Goal: Task Accomplishment & Management: Manage account settings

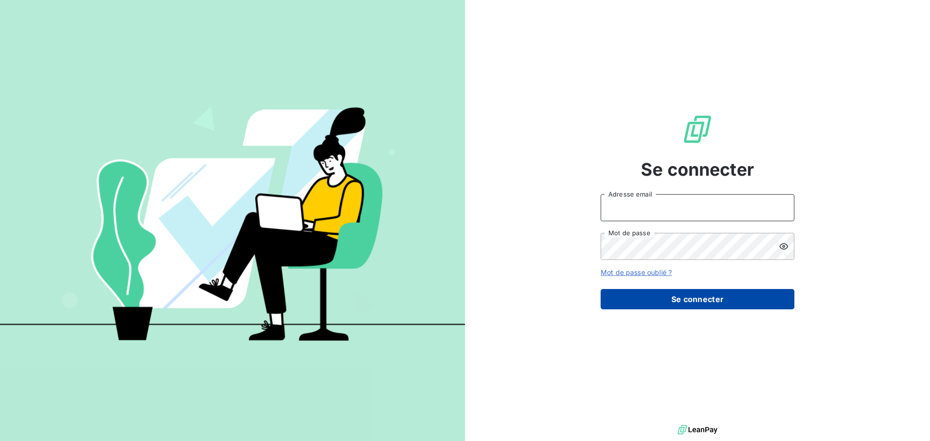
type input "n.laurenceau@anett.fr"
click at [709, 296] on button "Se connecter" at bounding box center [698, 299] width 194 height 20
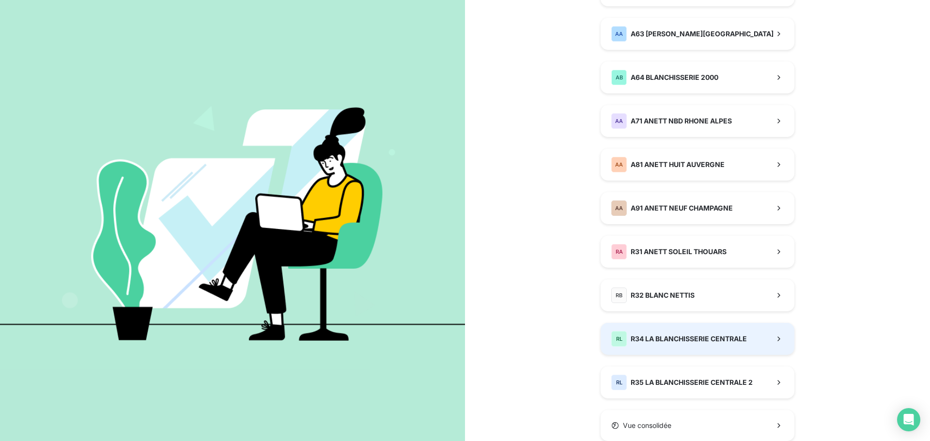
scroll to position [639, 0]
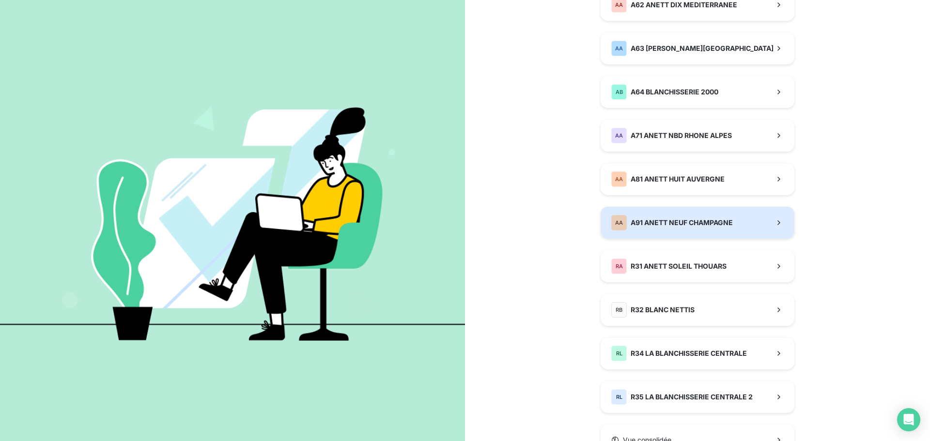
click at [641, 219] on span "A91 ANETT NEUF CHAMPAGNE" at bounding box center [682, 223] width 102 height 10
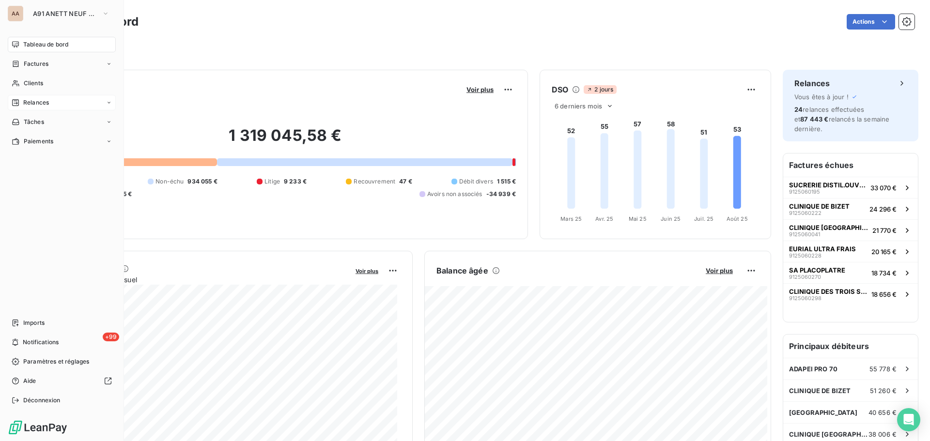
click at [49, 102] on span "Relances" at bounding box center [36, 102] width 26 height 9
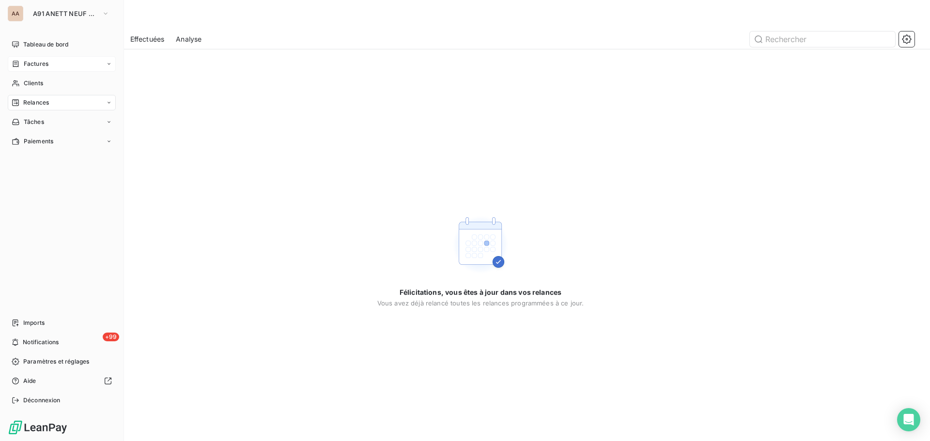
click at [61, 65] on div "Factures" at bounding box center [62, 64] width 108 height 16
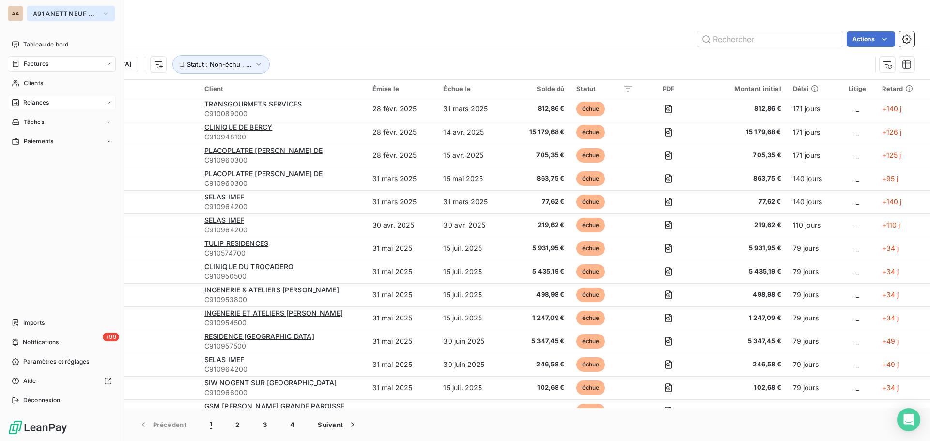
click at [37, 10] on span "A91 ANETT NEUF CHAMPAGNE" at bounding box center [65, 14] width 65 height 8
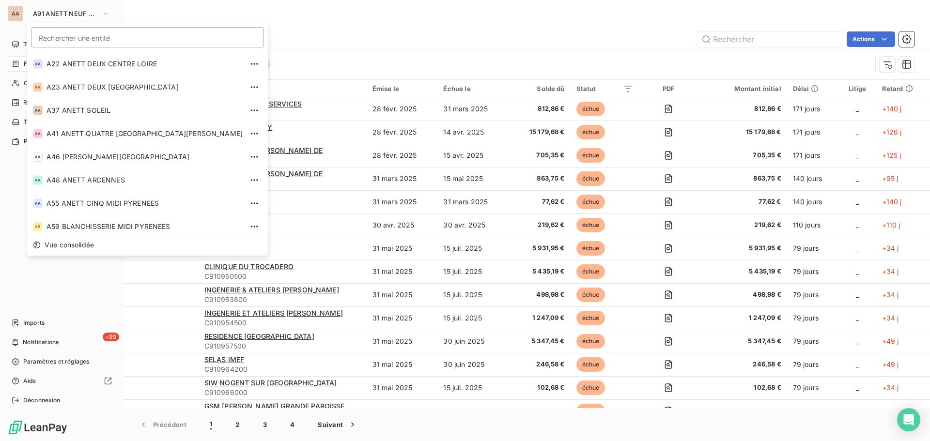
scroll to position [91, 0]
click at [94, 140] on li "AA A41 ANETT QUATRE ALSACE LORRAINE" at bounding box center [147, 135] width 241 height 23
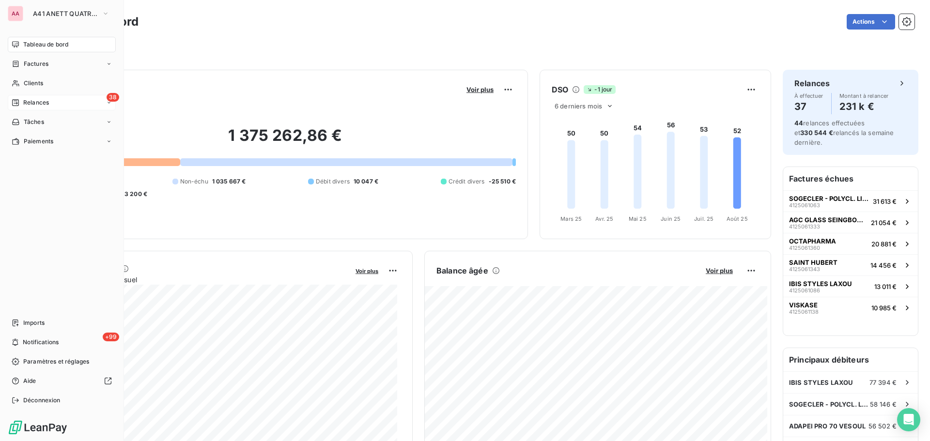
click at [73, 107] on div "38 Relances" at bounding box center [62, 103] width 108 height 16
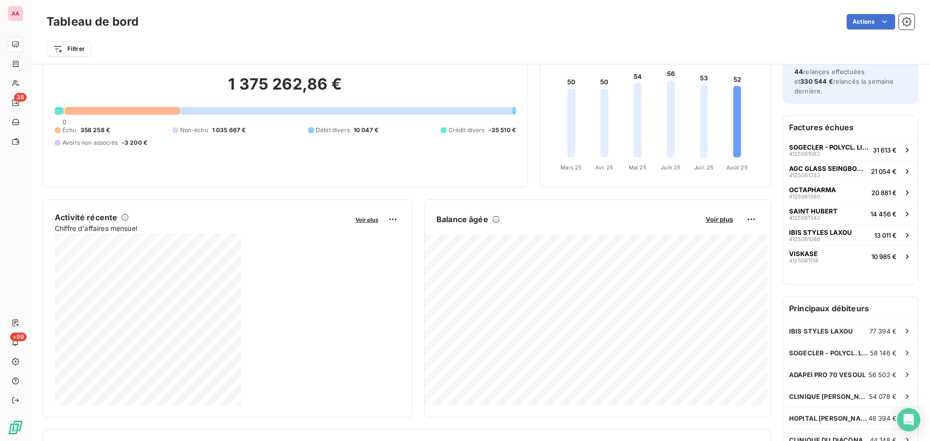
scroll to position [49, 0]
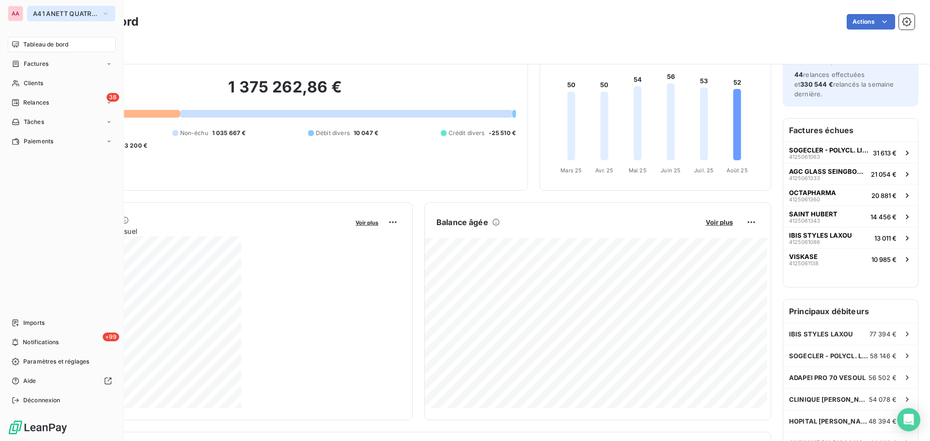
click at [40, 14] on span "A41 ANETT QUATRE [GEOGRAPHIC_DATA][PERSON_NAME]" at bounding box center [65, 14] width 65 height 8
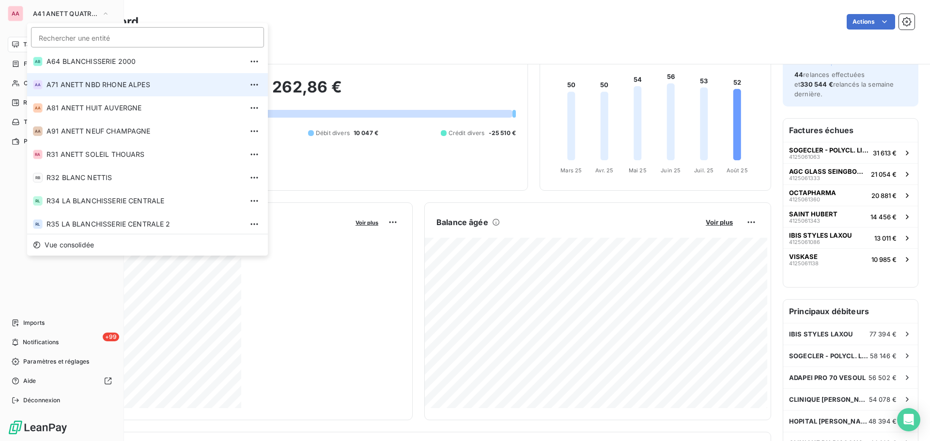
scroll to position [329, 0]
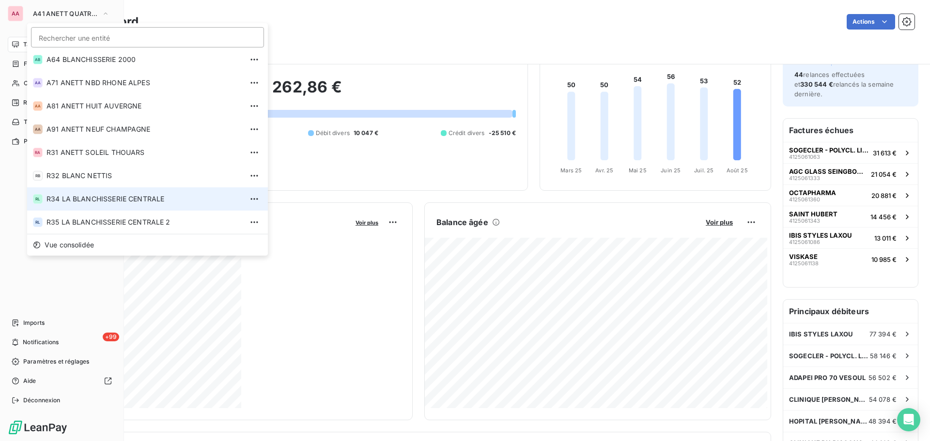
click at [125, 202] on span "R34 LA BLANCHISSERIE CENTRALE" at bounding box center [145, 199] width 196 height 10
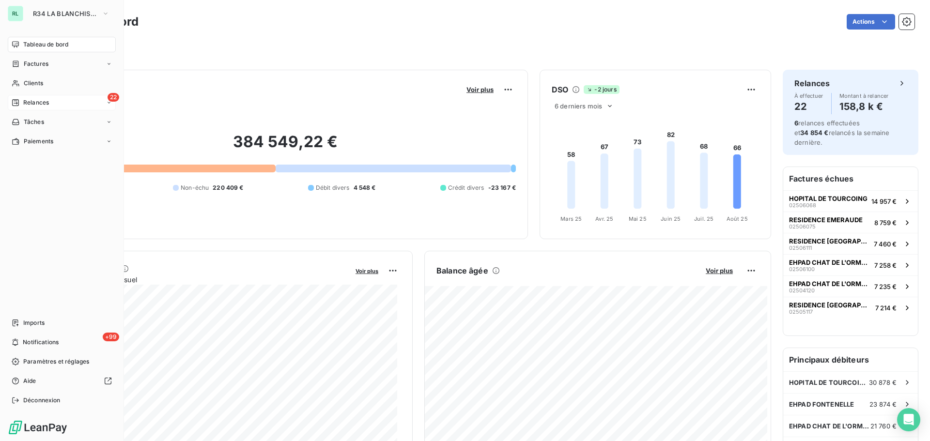
click at [31, 109] on div "22 Relances" at bounding box center [62, 103] width 108 height 16
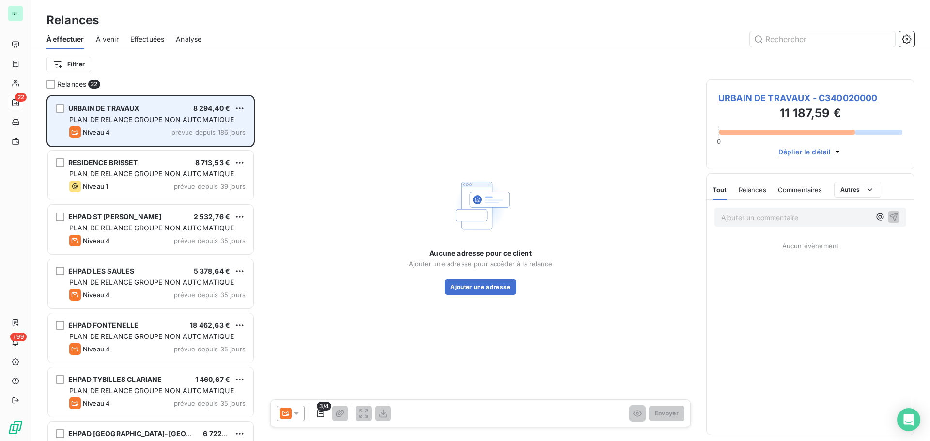
scroll to position [339, 201]
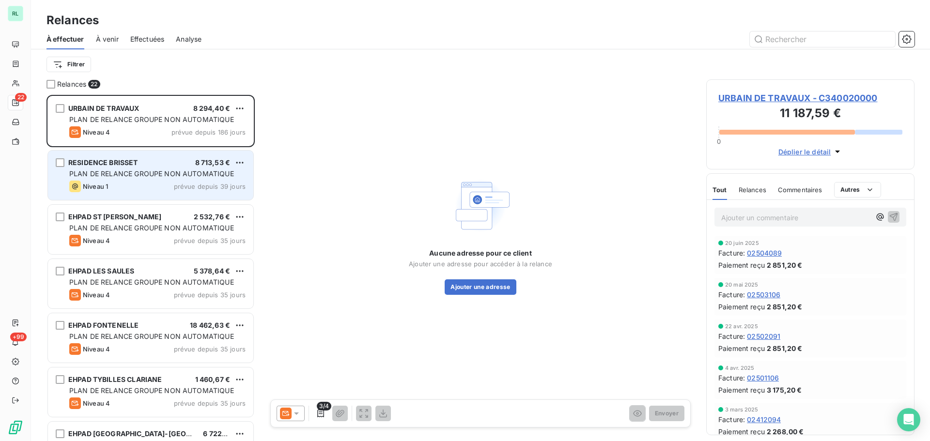
click at [152, 182] on div "Niveau 1 prévue depuis 39 jours" at bounding box center [157, 187] width 176 height 12
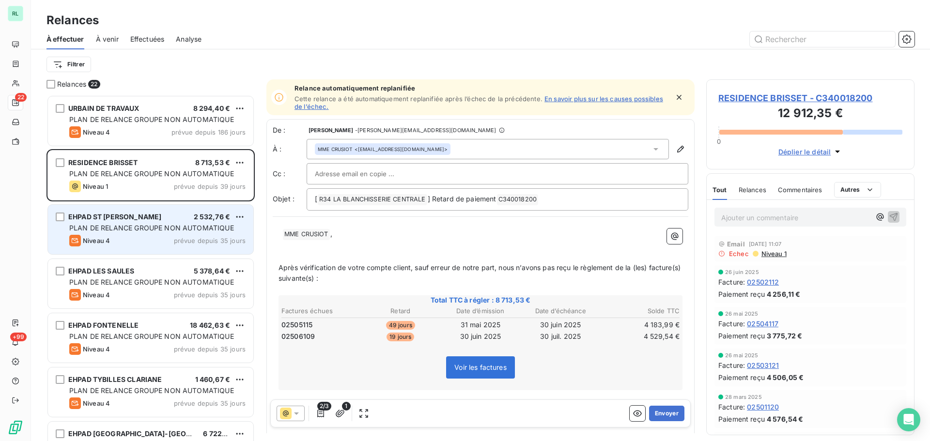
click at [124, 211] on div "EHPAD ST CHARLES 2 532,76 € PLAN DE RELANCE GROUPE NON AUTOMATIQUE Niveau 4 pré…" at bounding box center [150, 229] width 205 height 49
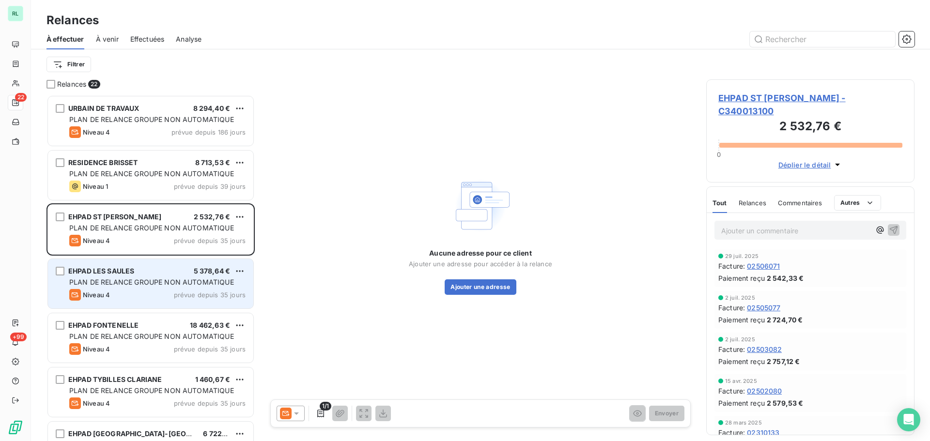
click at [169, 277] on div "EHPAD LES SAULES 5 378,64 € PLAN DE RELANCE GROUPE NON AUTOMATIQUE Niveau 4 pré…" at bounding box center [150, 283] width 205 height 49
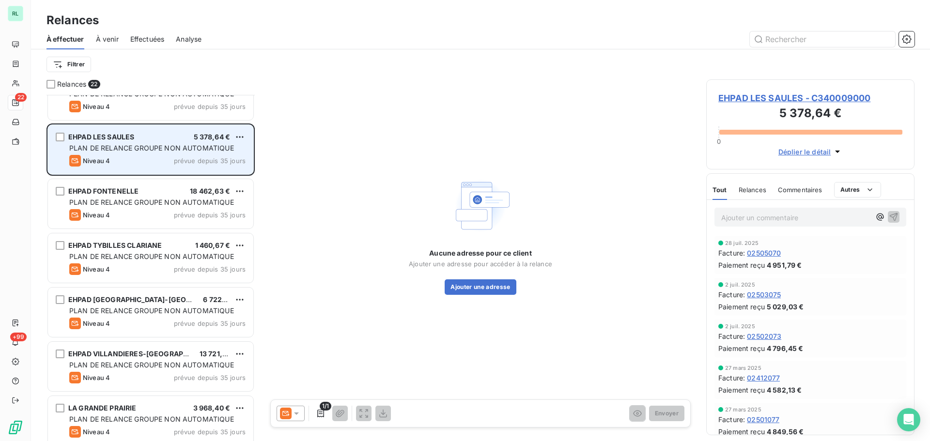
scroll to position [136, 0]
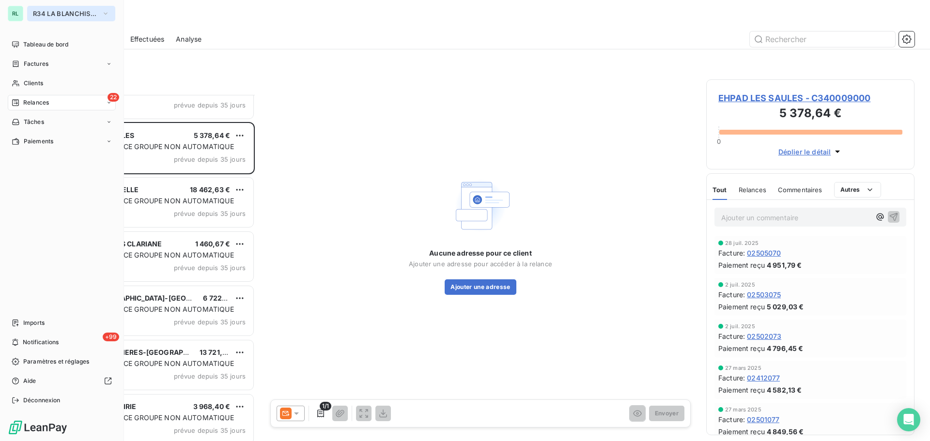
drag, startPoint x: 79, startPoint y: 19, endPoint x: 84, endPoint y: 20, distance: 5.1
click at [79, 19] on button "R34 LA BLANCHISSERIE CENTRALE" at bounding box center [71, 14] width 88 height 16
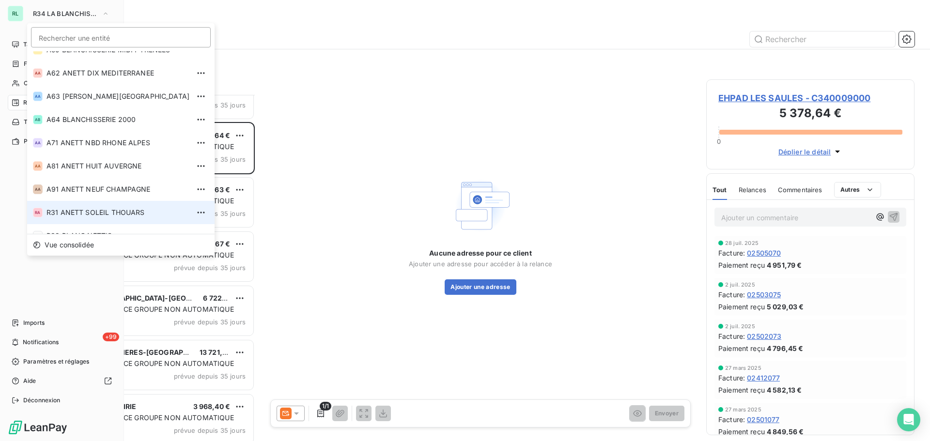
scroll to position [232, 0]
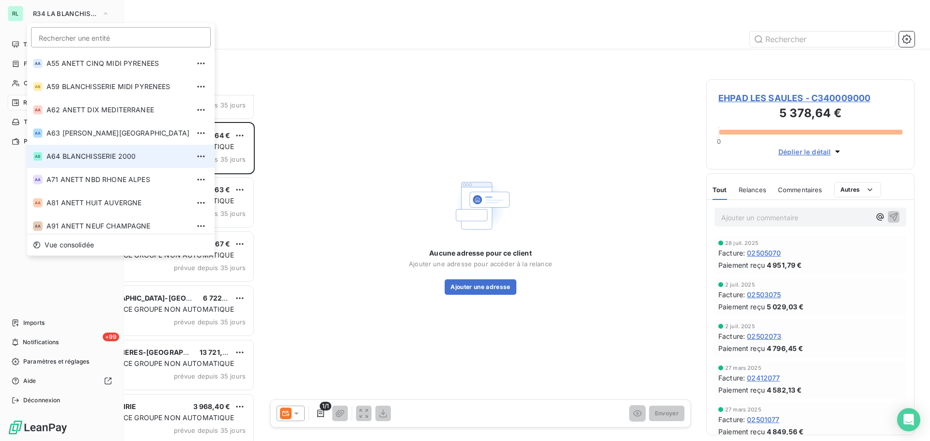
drag, startPoint x: 78, startPoint y: 163, endPoint x: 83, endPoint y: 162, distance: 4.9
click at [79, 162] on li "AB A64 BLANCHISSERIE 2000" at bounding box center [121, 156] width 188 height 23
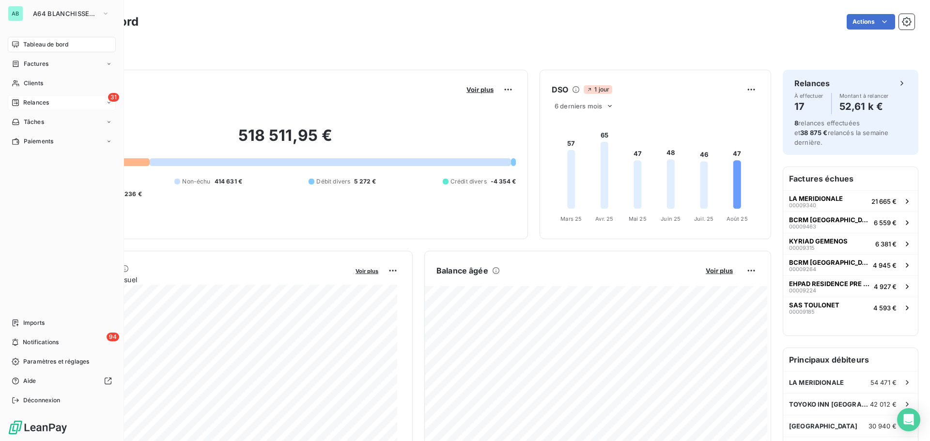
click at [27, 103] on span "Relances" at bounding box center [36, 102] width 26 height 9
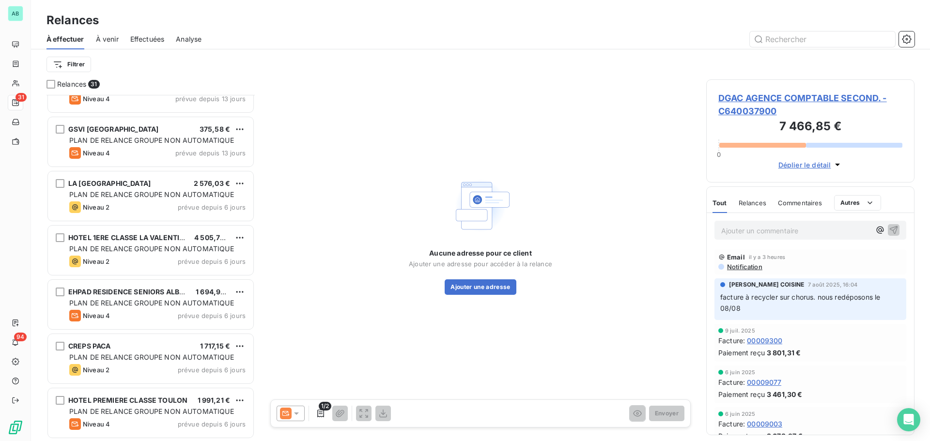
scroll to position [194, 0]
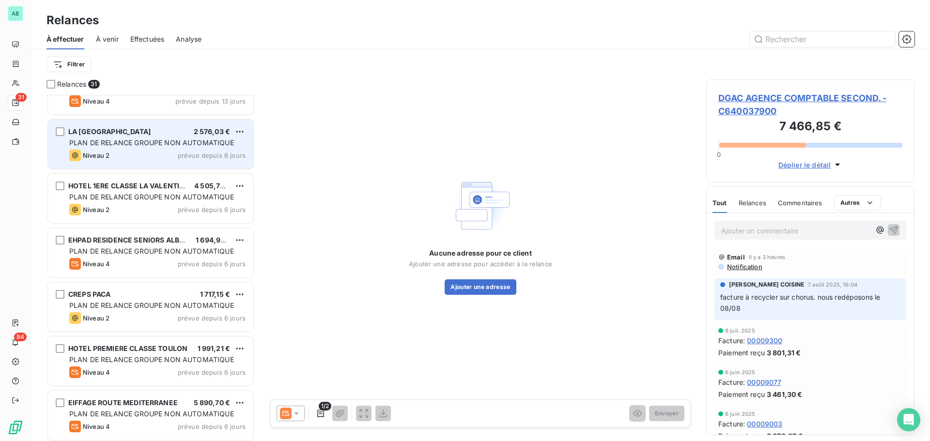
click at [119, 147] on div "PLAN DE RELANCE GROUPE NON AUTOMATIQUE" at bounding box center [157, 143] width 176 height 10
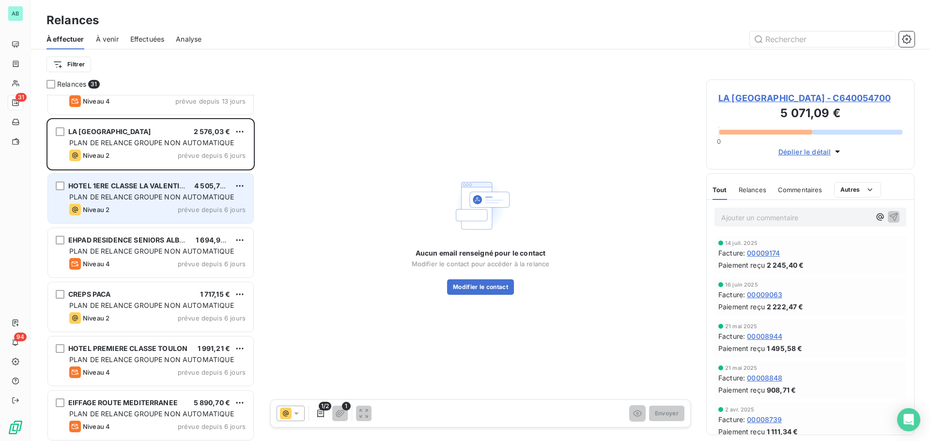
click at [141, 191] on div "HOTEL 1ERE CLASSE LA VALENTINE" at bounding box center [127, 186] width 118 height 10
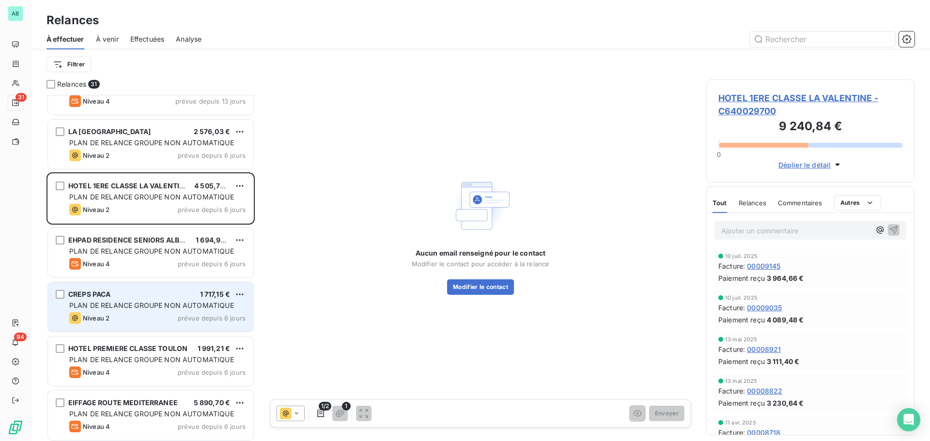
click at [140, 303] on span "PLAN DE RELANCE GROUPE NON AUTOMATIQUE" at bounding box center [151, 305] width 165 height 8
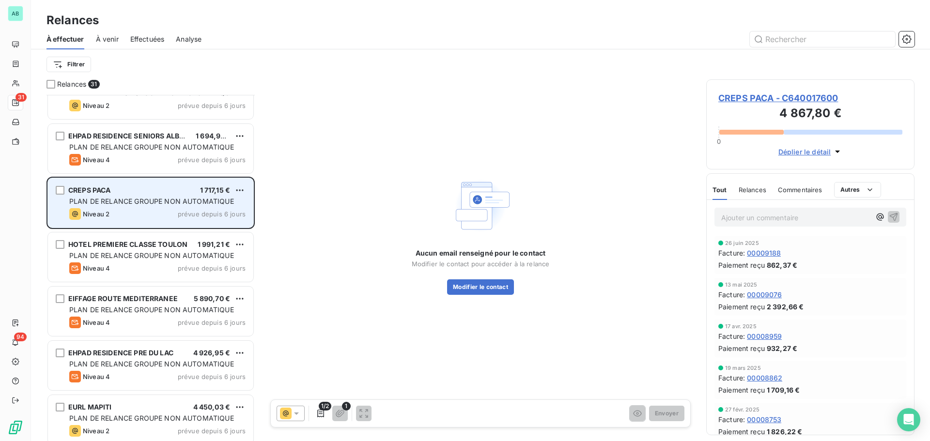
scroll to position [340, 0]
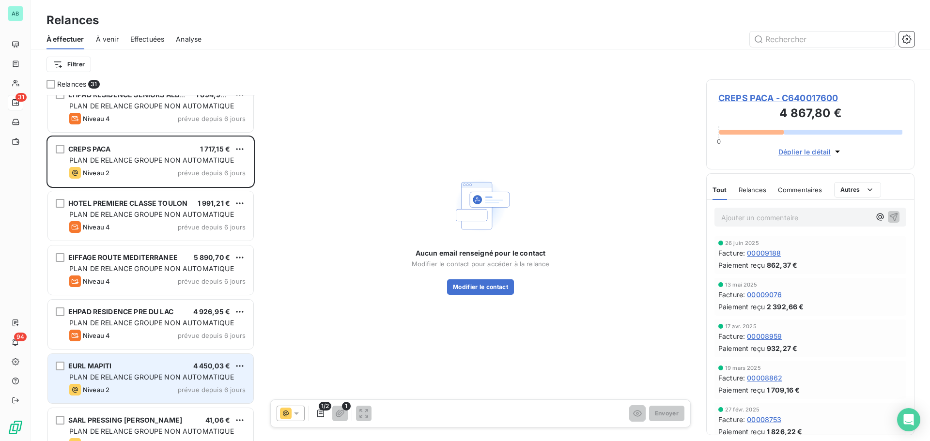
click at [141, 379] on span "PLAN DE RELANCE GROUPE NON AUTOMATIQUE" at bounding box center [151, 377] width 165 height 8
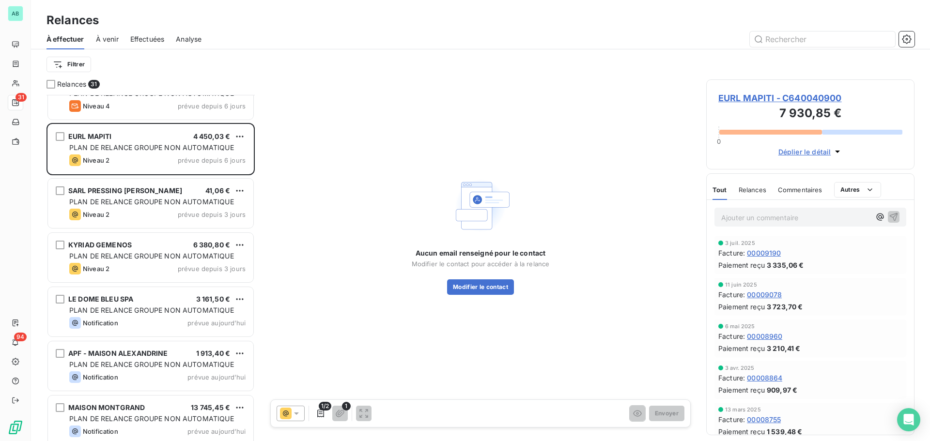
scroll to position [582, 0]
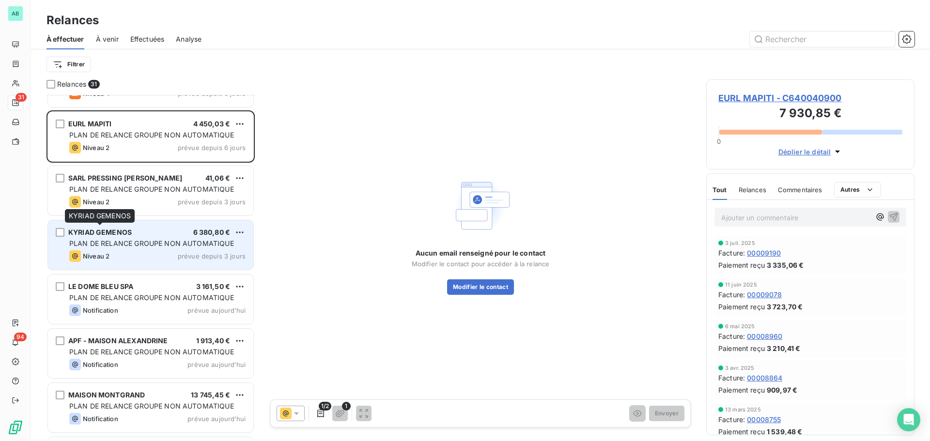
click at [117, 209] on div "KYRIAD GEMENOS KYRIAD GEMENOS" at bounding box center [100, 216] width 70 height 14
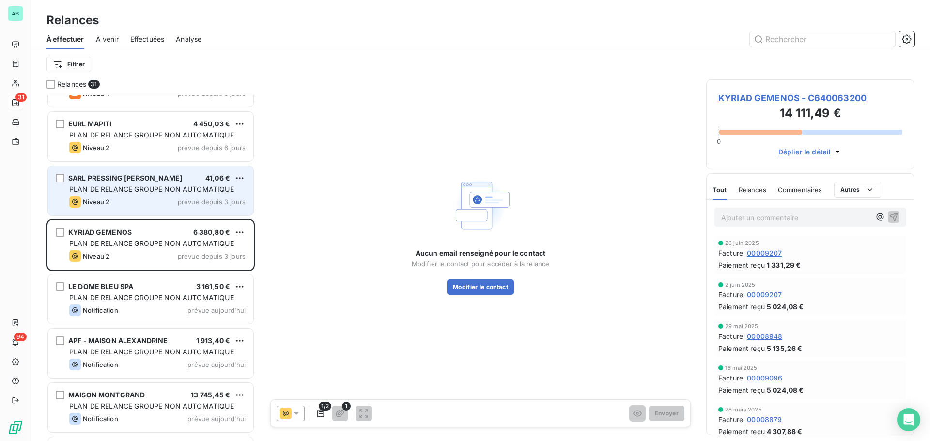
click at [131, 197] on div "Niveau 2 prévue depuis 3 jours" at bounding box center [157, 202] width 176 height 12
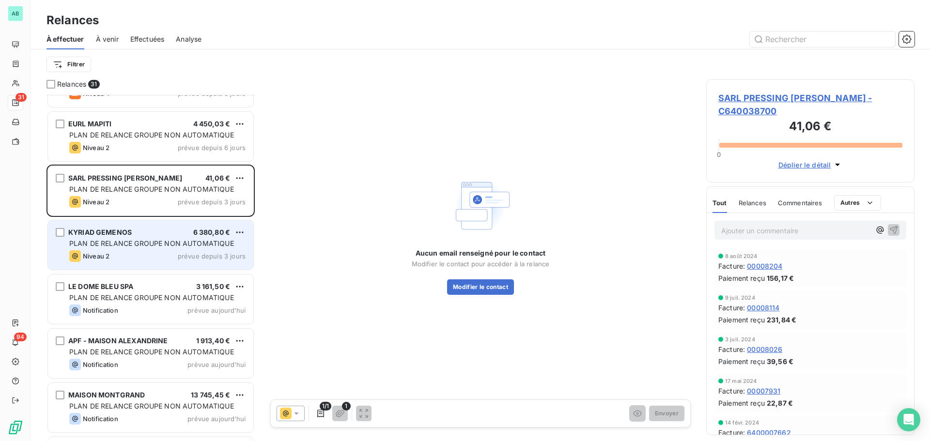
click at [145, 250] on div "KYRIAD GEMENOS 6 380,80 € PLAN DE RELANCE GROUPE NON AUTOMATIQUE Niveau 2 prévu…" at bounding box center [150, 244] width 205 height 49
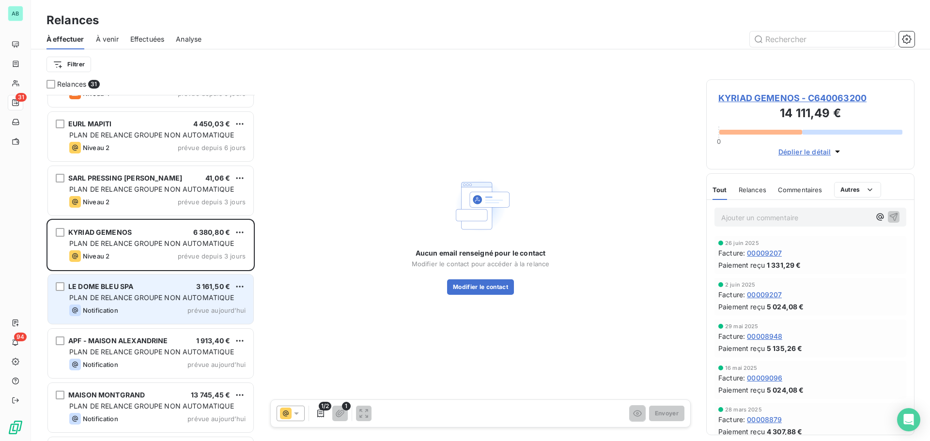
click at [148, 298] on span "PLAN DE RELANCE GROUPE NON AUTOMATIQUE" at bounding box center [151, 298] width 165 height 8
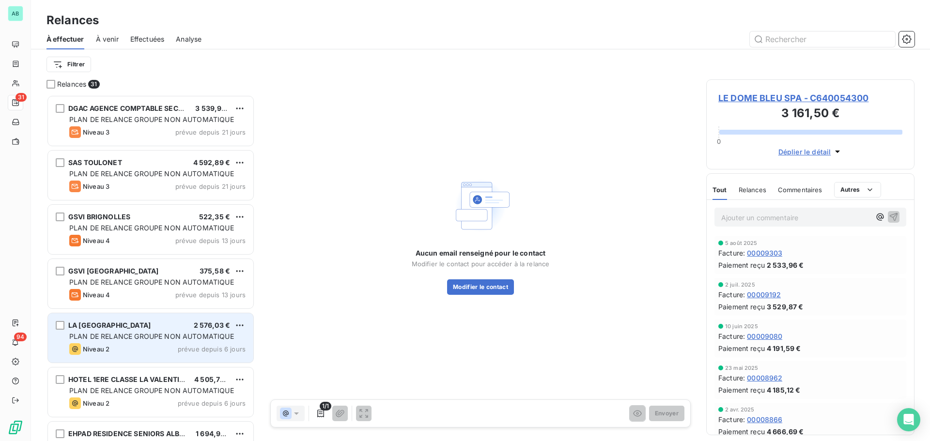
click at [126, 350] on div "Niveau 2 prévue depuis 6 jours" at bounding box center [157, 350] width 176 height 12
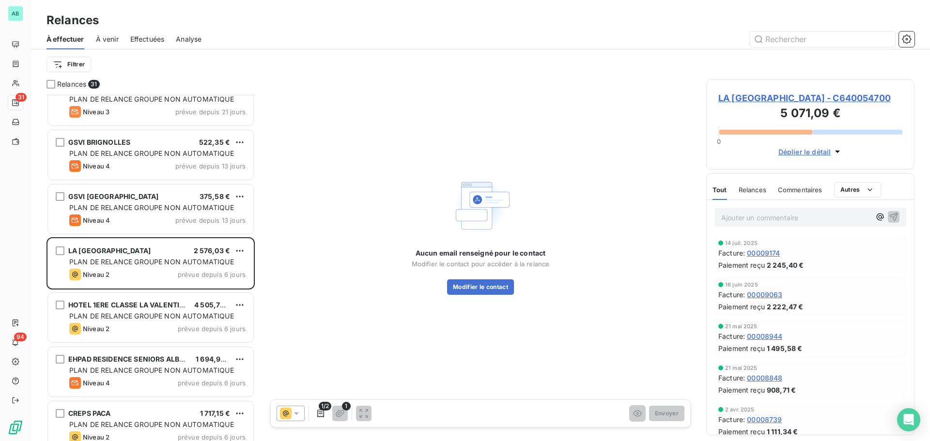
scroll to position [97, 0]
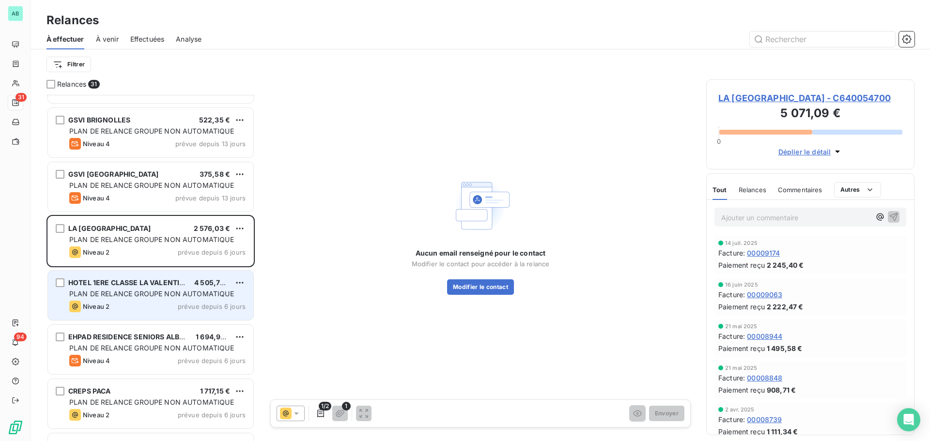
click at [99, 295] on span "PLAN DE RELANCE GROUPE NON AUTOMATIQUE" at bounding box center [151, 294] width 165 height 8
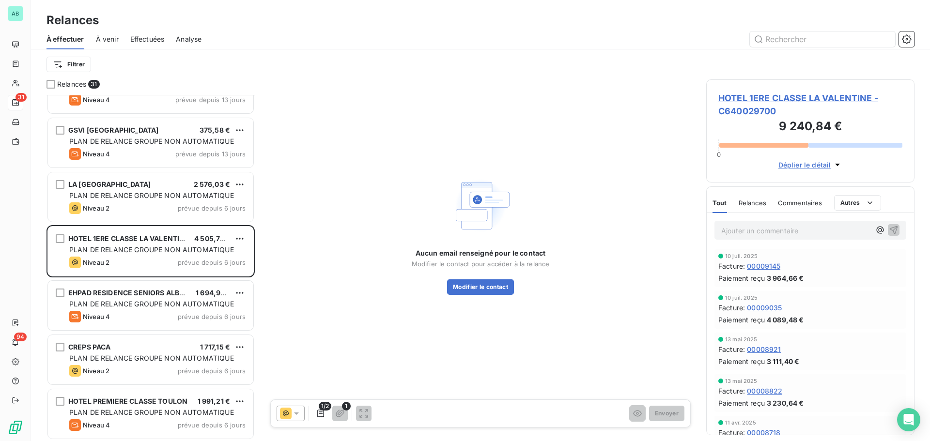
scroll to position [194, 0]
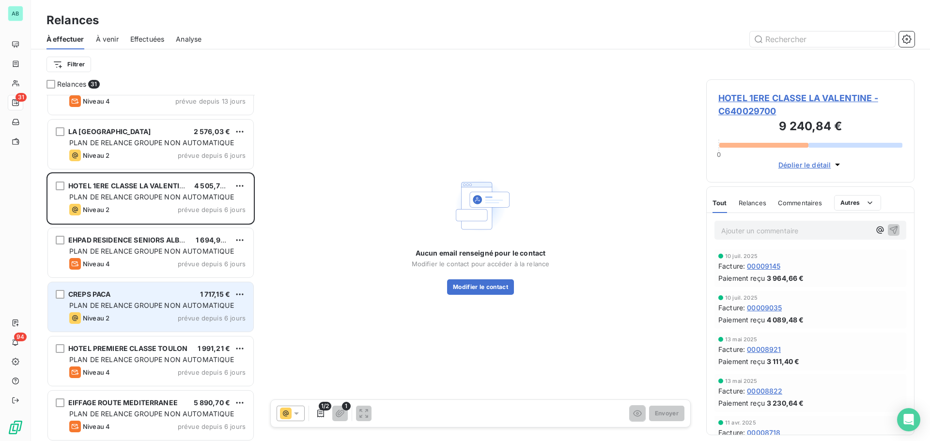
click at [151, 323] on div "Niveau 2 prévue depuis 6 jours" at bounding box center [157, 319] width 176 height 12
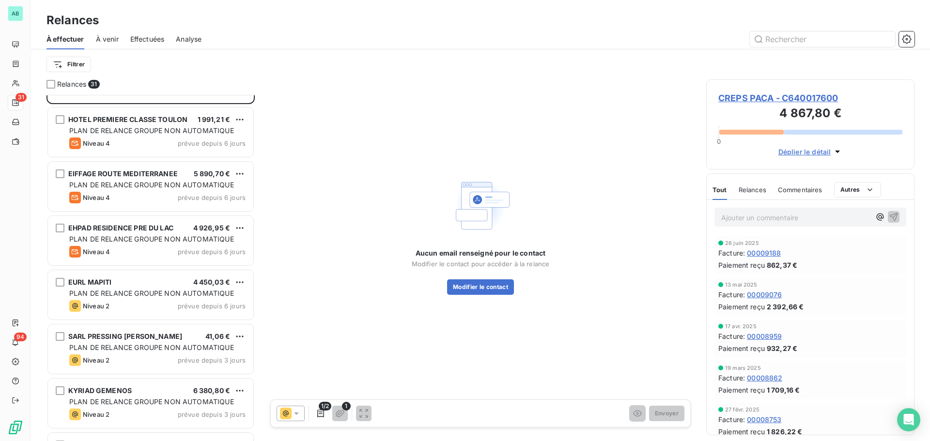
scroll to position [437, 0]
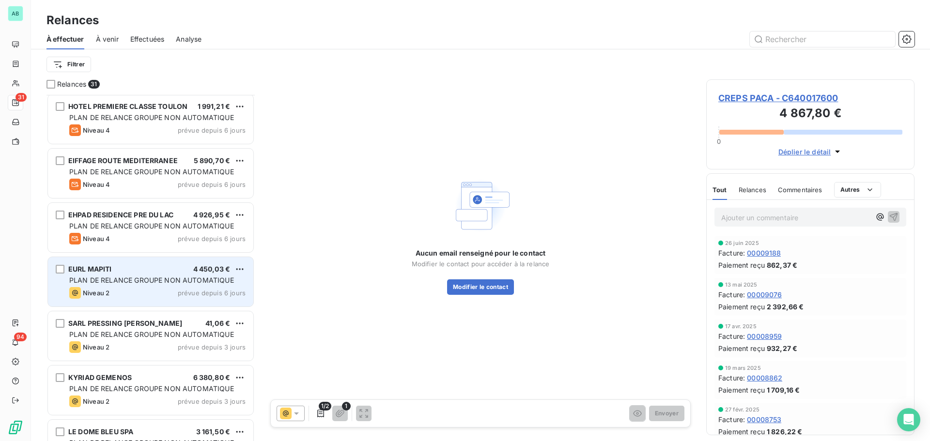
click at [133, 294] on div "Niveau 2 prévue depuis 6 jours" at bounding box center [157, 293] width 176 height 12
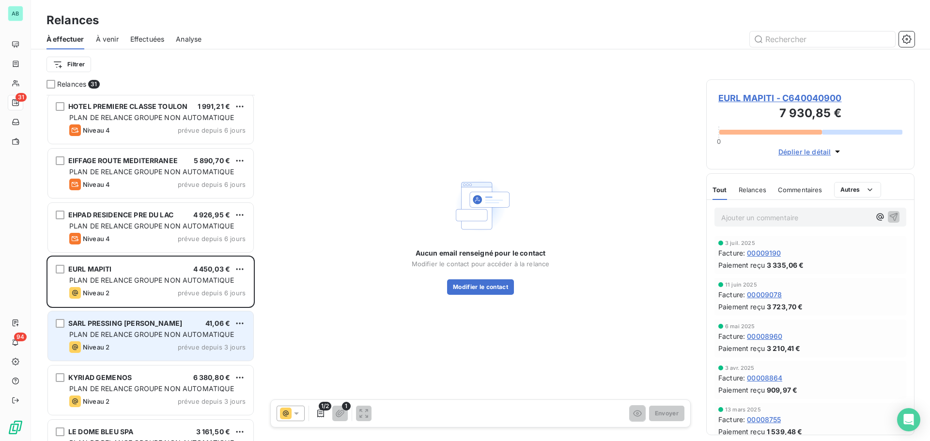
click at [124, 342] on div "Niveau 2 prévue depuis 3 jours" at bounding box center [157, 348] width 176 height 12
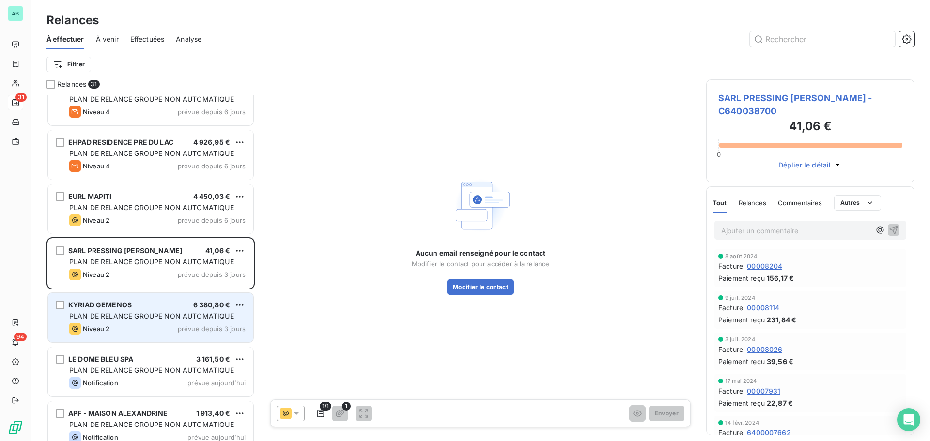
scroll to position [533, 0]
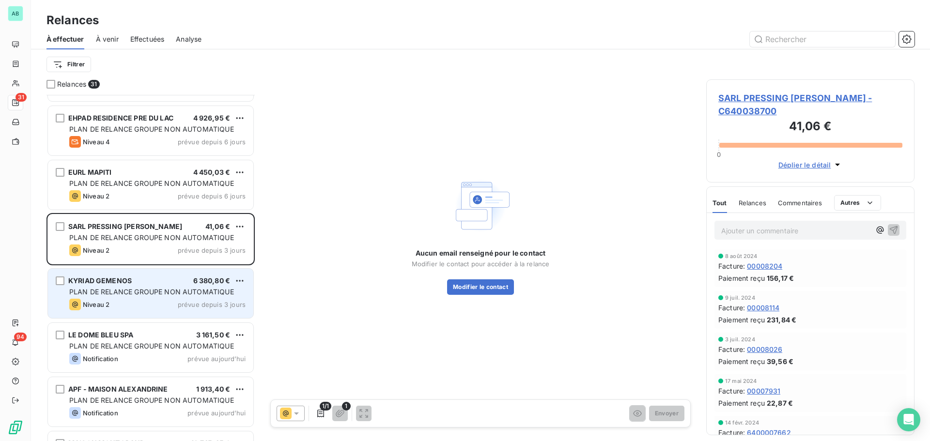
click at [133, 307] on div "Niveau 2 prévue depuis 3 jours" at bounding box center [157, 305] width 176 height 12
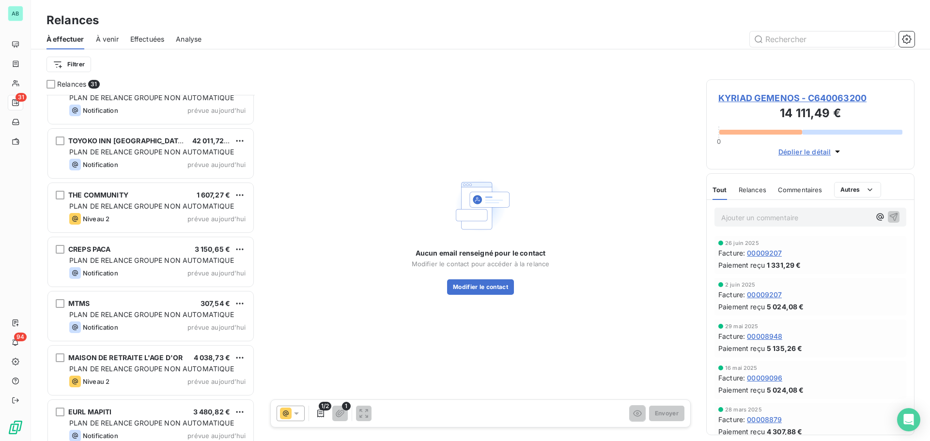
scroll to position [1336, 0]
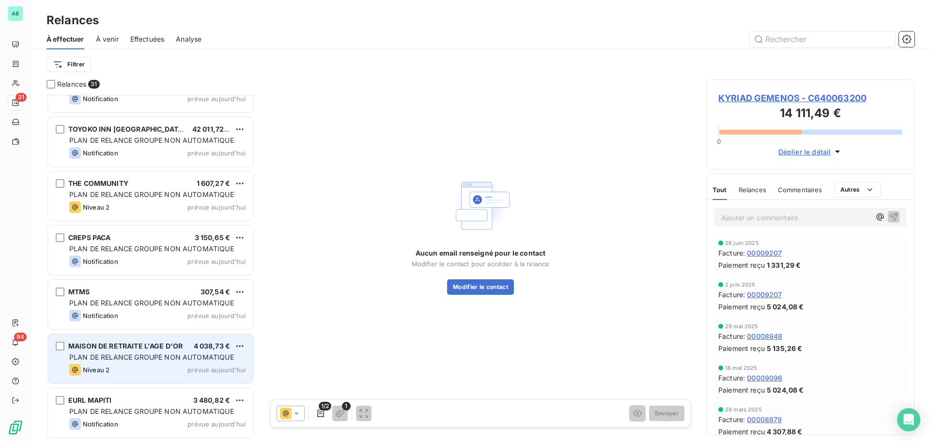
click at [116, 354] on span "PLAN DE RELANCE GROUPE NON AUTOMATIQUE" at bounding box center [151, 357] width 165 height 8
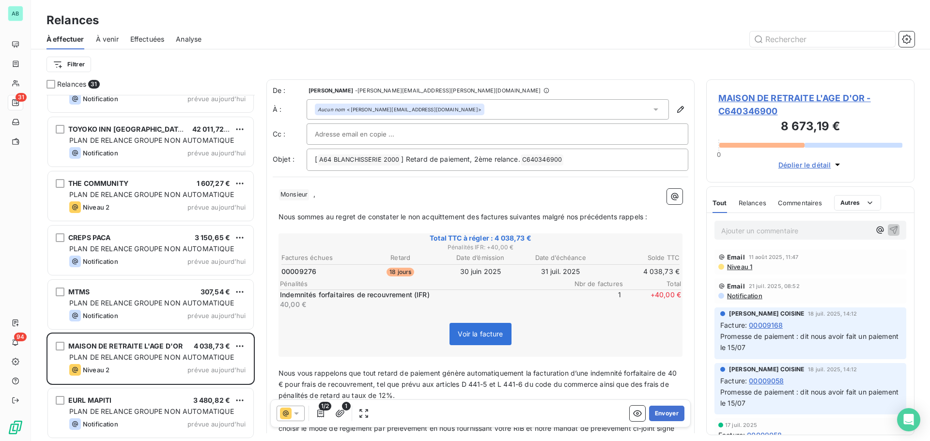
click at [651, 108] on icon at bounding box center [656, 110] width 10 height 10
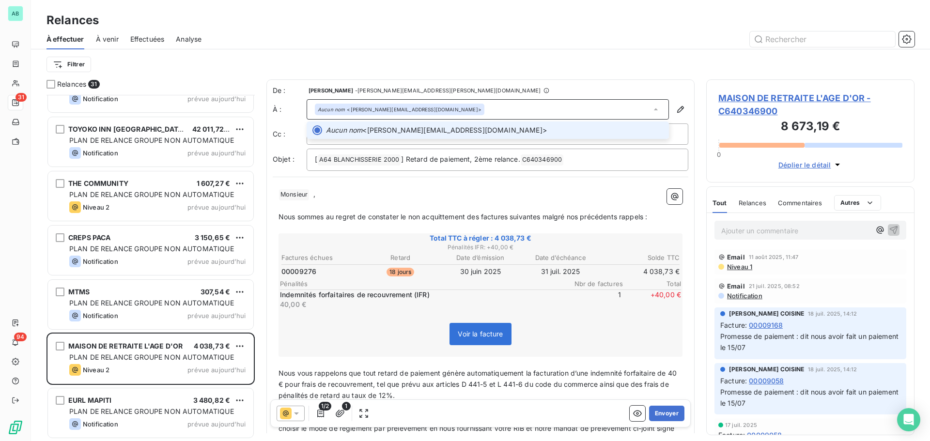
click at [651, 108] on icon at bounding box center [656, 110] width 10 height 10
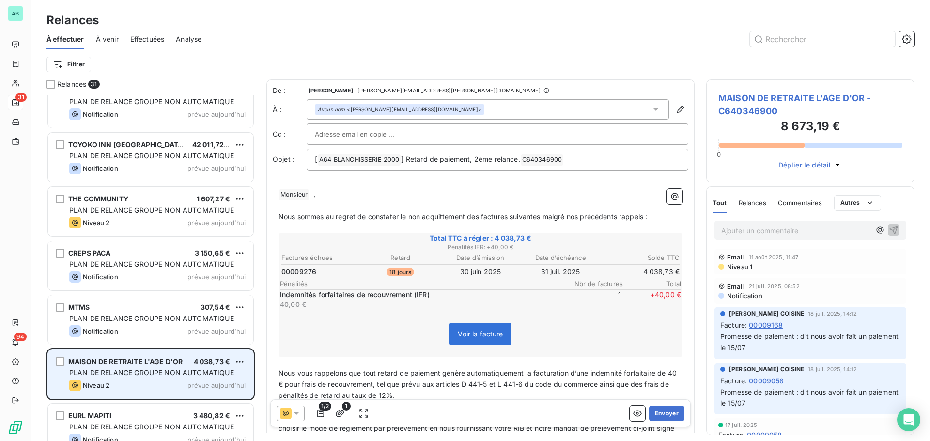
scroll to position [1336, 0]
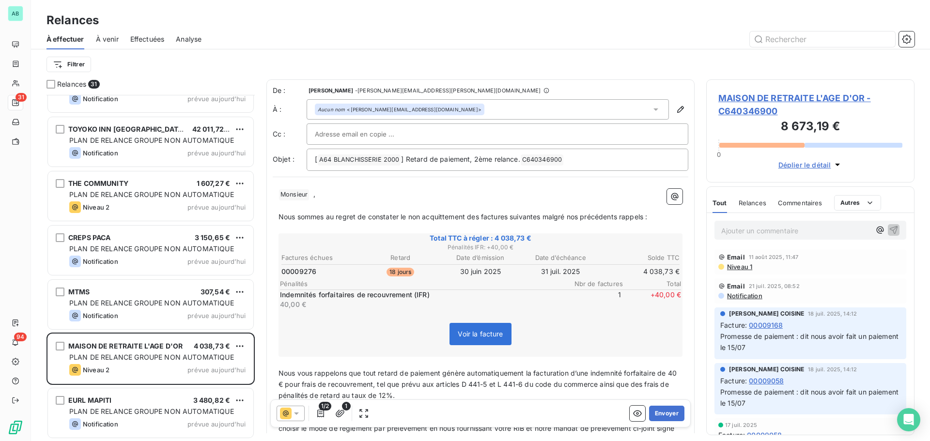
click at [313, 193] on p "﻿ Monsieur ﻿ ﻿ ﻿ ," at bounding box center [481, 195] width 404 height 12
click at [659, 416] on button "Envoyer" at bounding box center [666, 414] width 35 height 16
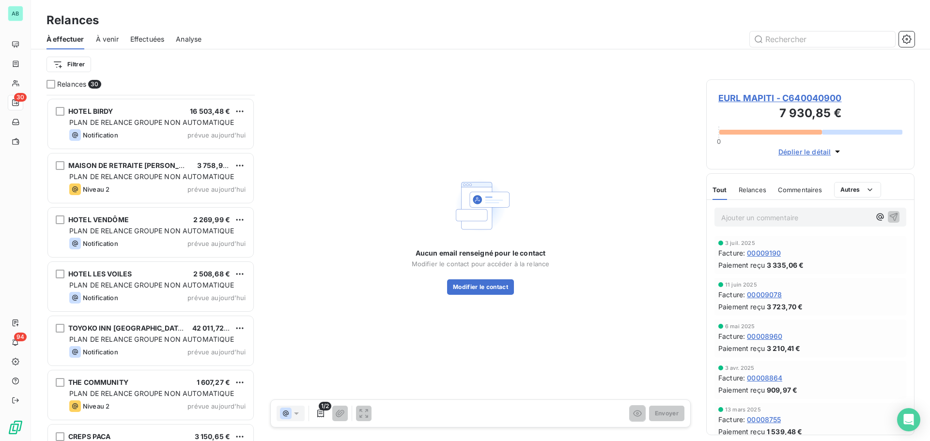
scroll to position [1137, 0]
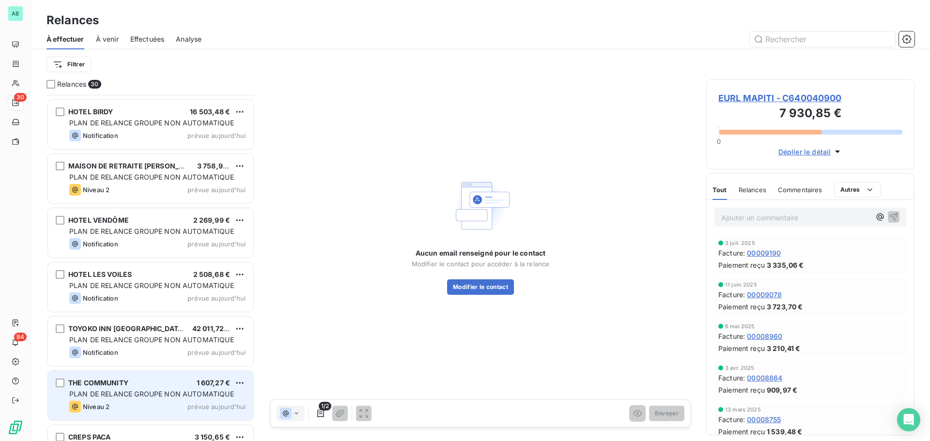
click at [144, 400] on div "THE COMMUNITY 1 607,27 € PLAN DE RELANCE GROUPE NON AUTOMATIQUE Niveau 2 prévue…" at bounding box center [150, 395] width 205 height 49
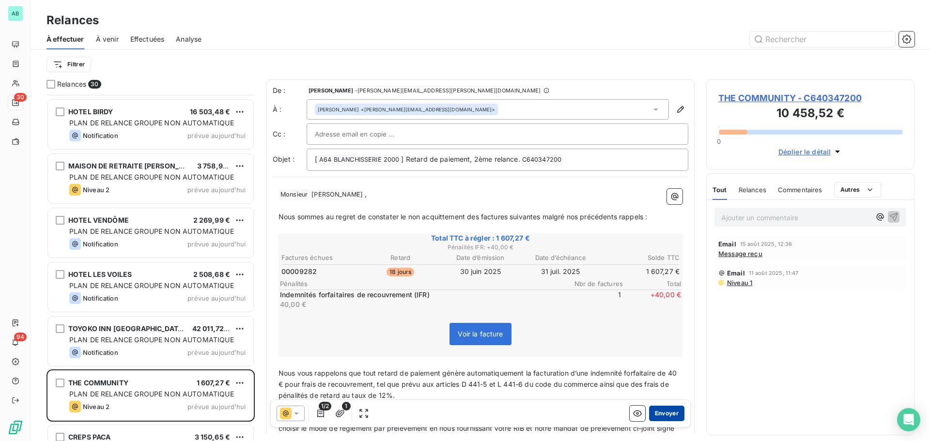
click at [650, 412] on button "Envoyer" at bounding box center [666, 414] width 35 height 16
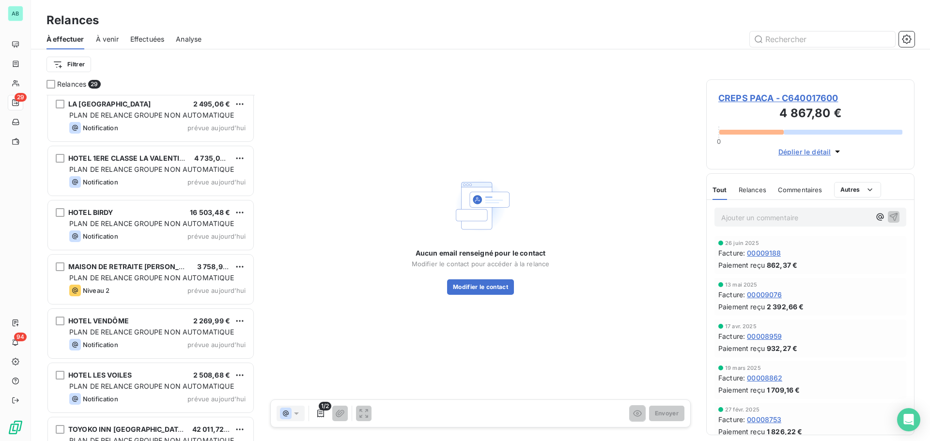
scroll to position [1034, 0]
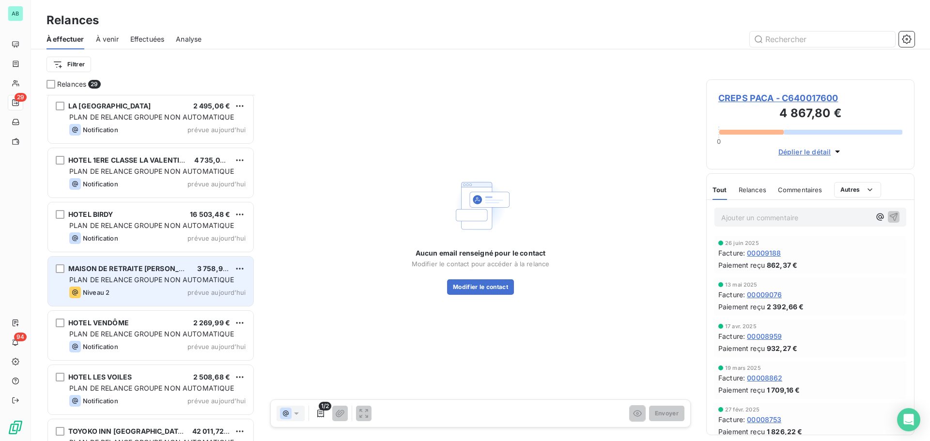
click at [138, 284] on div "PLAN DE RELANCE GROUPE NON AUTOMATIQUE" at bounding box center [157, 280] width 176 height 10
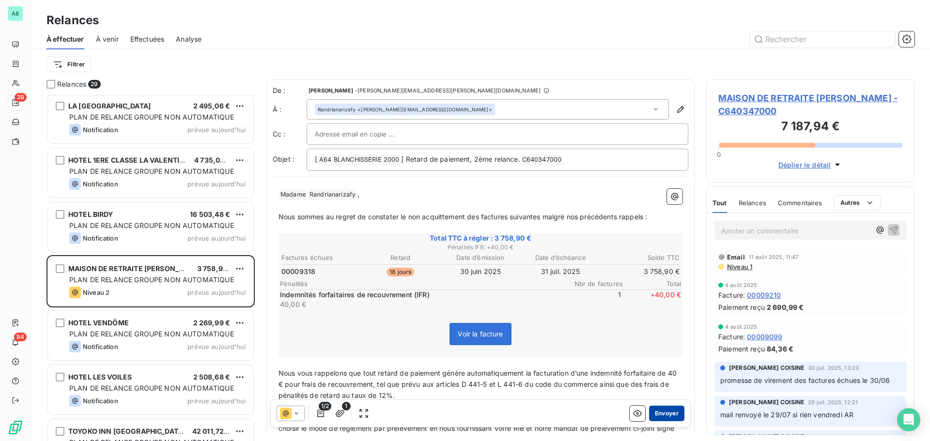
click at [661, 415] on button "Envoyer" at bounding box center [666, 414] width 35 height 16
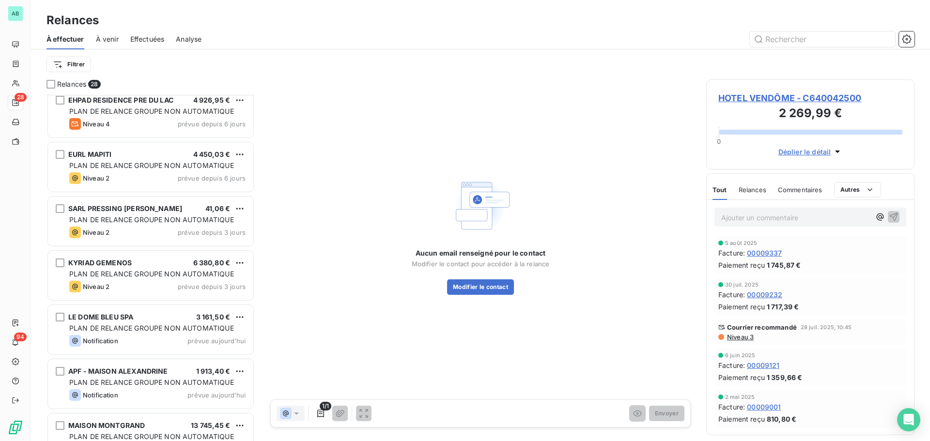
scroll to position [549, 0]
click at [135, 299] on div "KYRIAD GEMENOS 6 380,80 € PLAN DE RELANCE GROUPE NON AUTOMATIQUE Niveau 2 prévu…" at bounding box center [150, 277] width 205 height 49
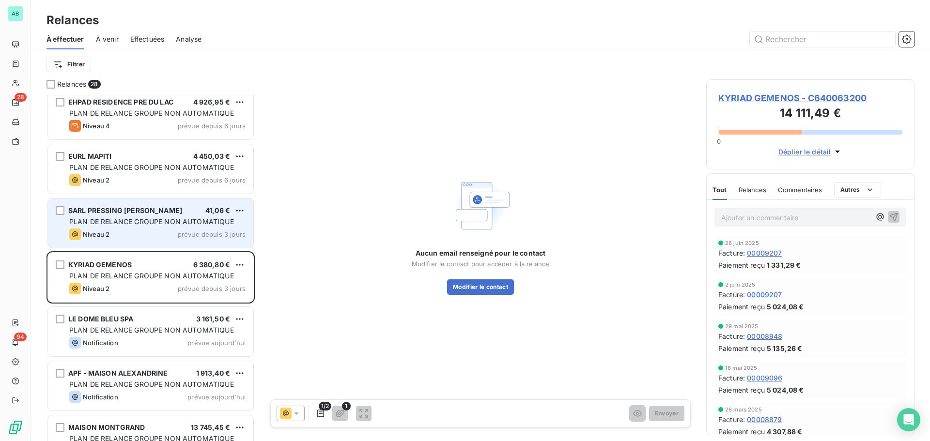
click at [131, 236] on div "Niveau 2 prévue depuis 3 jours" at bounding box center [157, 235] width 176 height 12
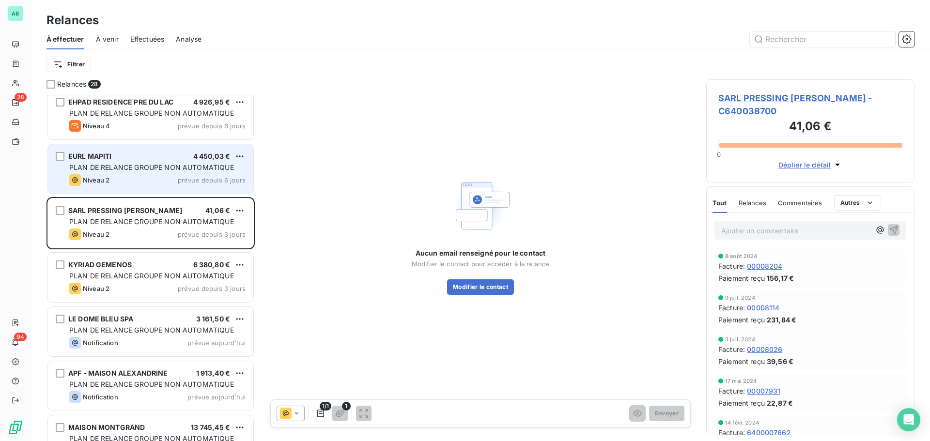
click at [128, 172] on div "PLAN DE RELANCE GROUPE NON AUTOMATIQUE" at bounding box center [157, 168] width 176 height 10
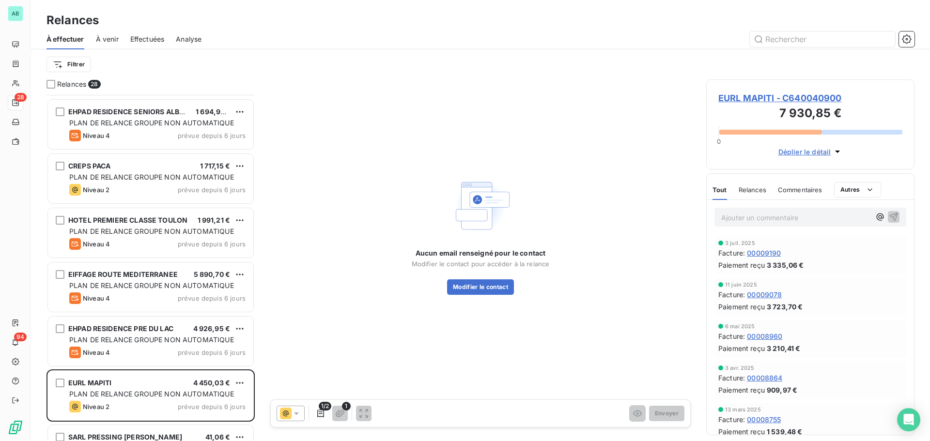
scroll to position [259, 0]
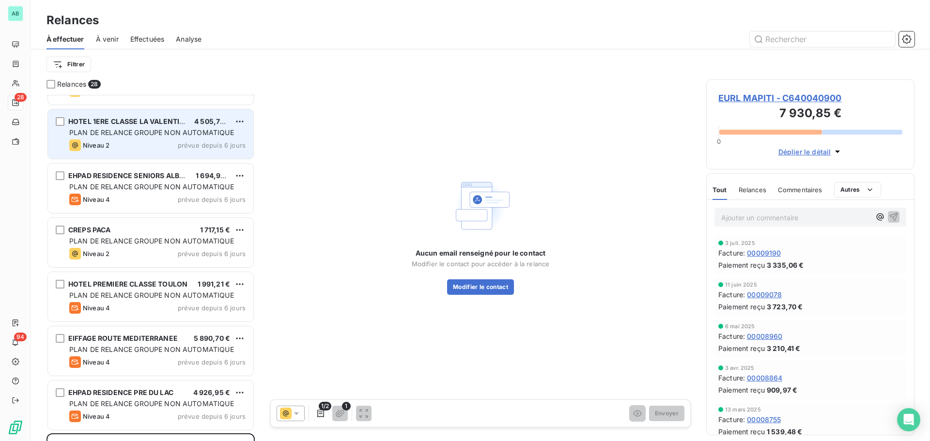
click at [135, 141] on div "Niveau 2 prévue depuis 6 jours" at bounding box center [157, 146] width 176 height 12
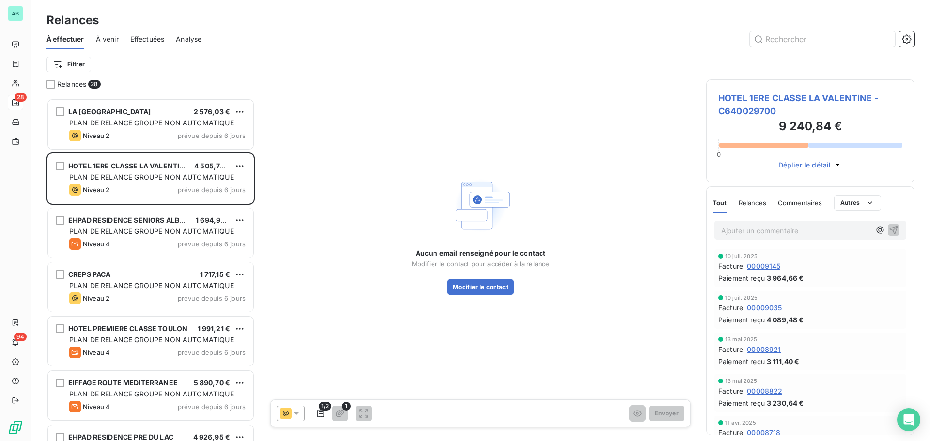
scroll to position [113, 0]
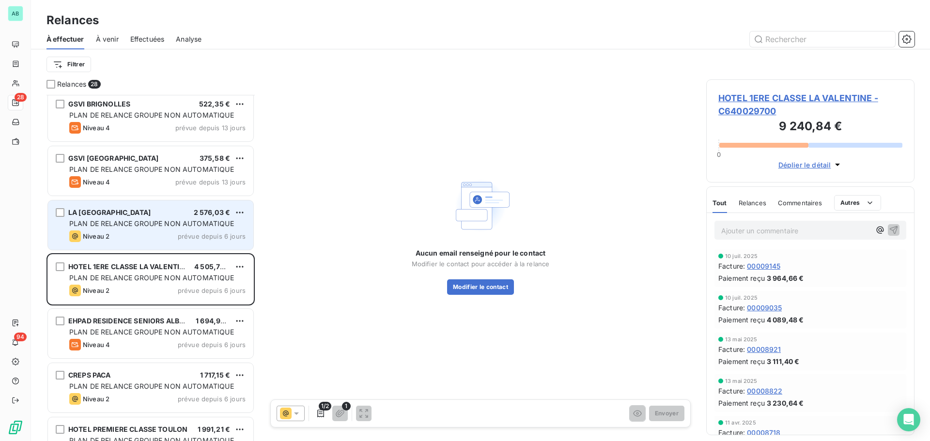
click at [102, 216] on span "LA VILLA ARENA" at bounding box center [109, 212] width 82 height 8
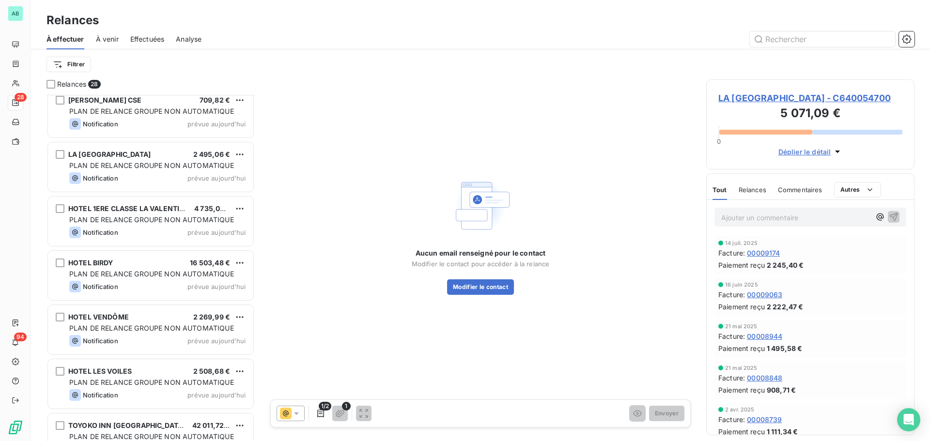
scroll to position [1174, 0]
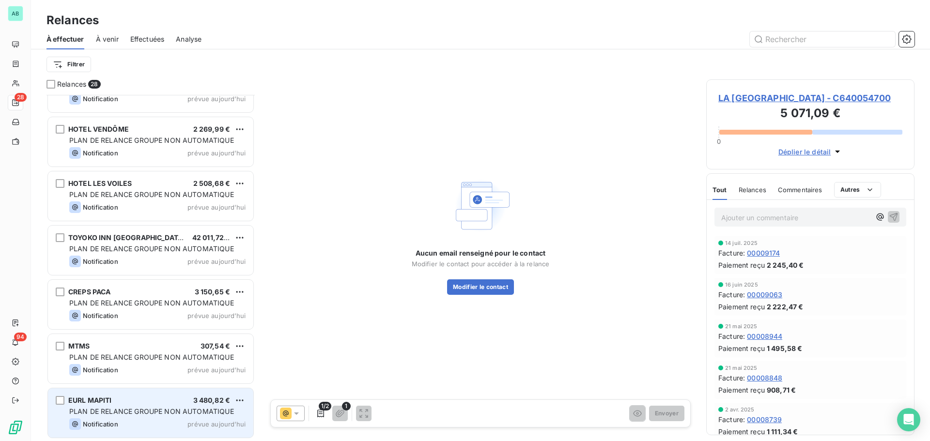
click at [116, 421] on span "Notification" at bounding box center [100, 425] width 35 height 8
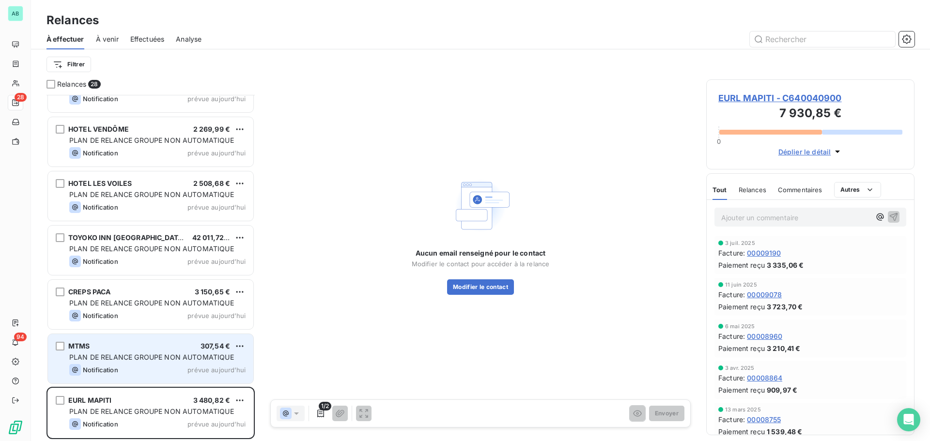
click at [113, 376] on div "Notification" at bounding box center [93, 370] width 49 height 12
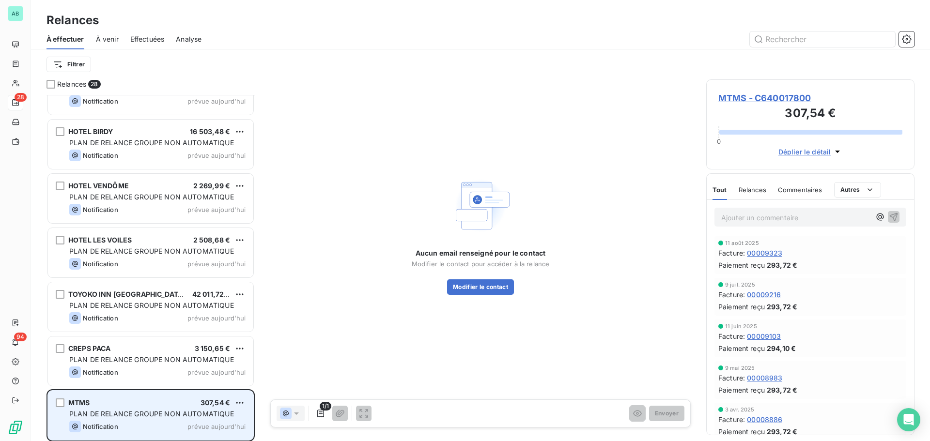
scroll to position [1115, 0]
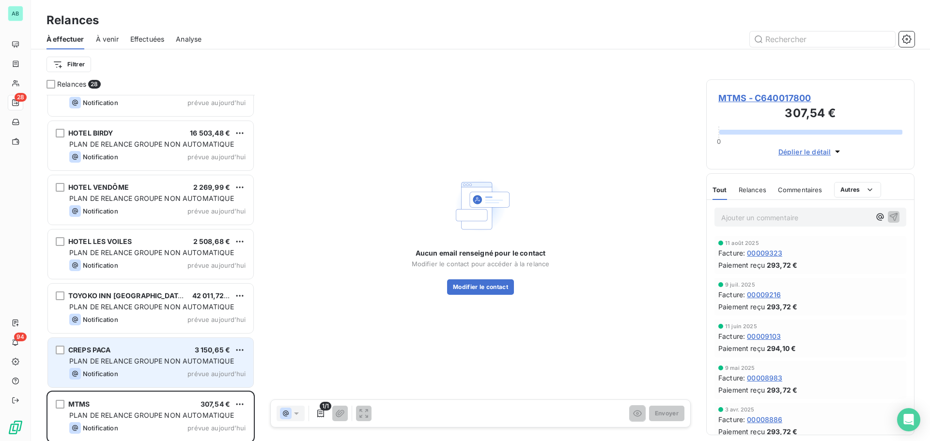
click at [107, 373] on span "Notification" at bounding box center [100, 374] width 35 height 8
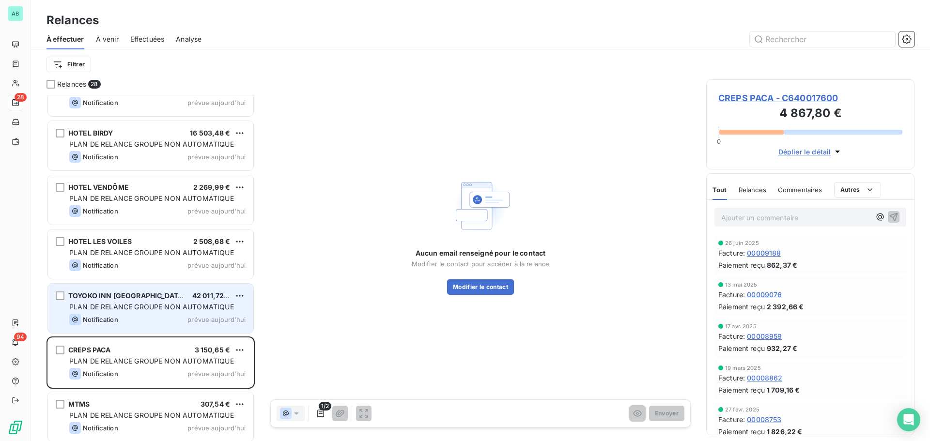
click at [107, 318] on span "Notification" at bounding box center [100, 320] width 35 height 8
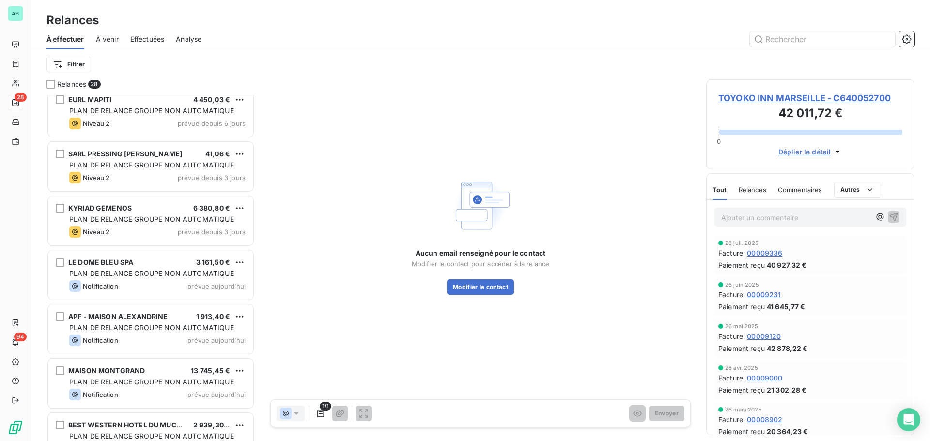
scroll to position [582, 0]
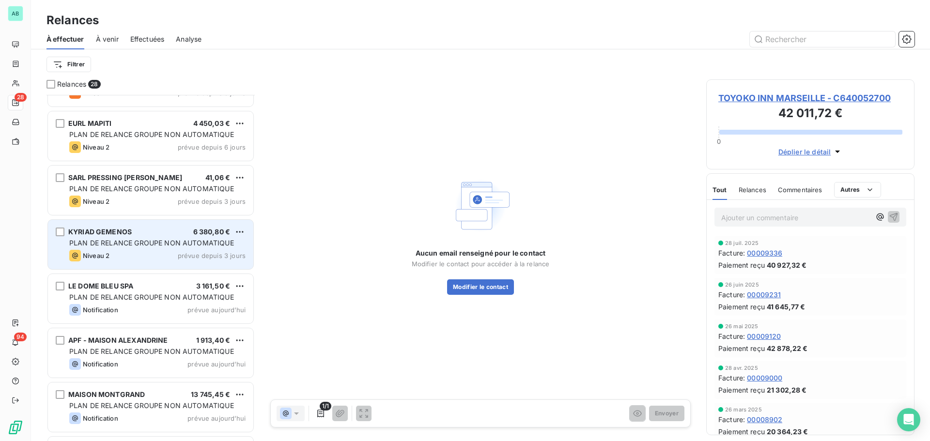
click at [156, 257] on div "Niveau 2 prévue depuis 3 jours" at bounding box center [157, 256] width 176 height 12
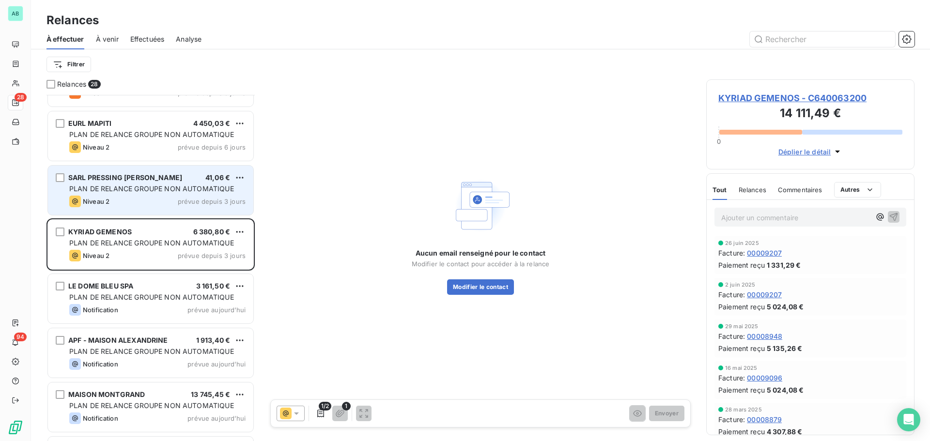
click at [158, 209] on div "SARL PRESSING CABELLO 41,06 € PLAN DE RELANCE GROUPE NON AUTOMATIQUE Niveau 2 p…" at bounding box center [150, 190] width 205 height 49
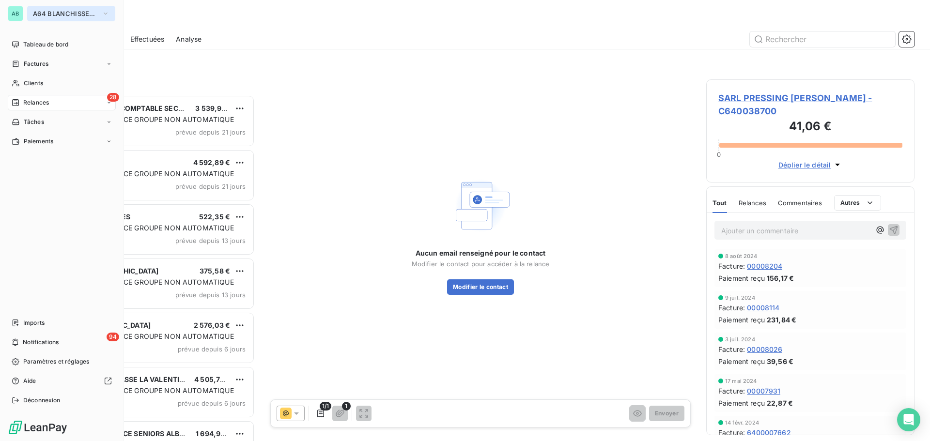
click at [50, 16] on span "A64 BLANCHISSERIE 2000" at bounding box center [65, 14] width 65 height 8
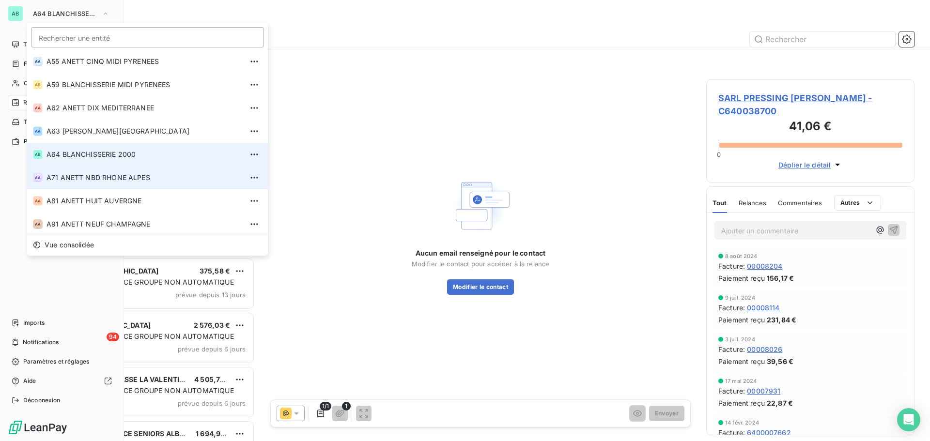
scroll to position [263, 0]
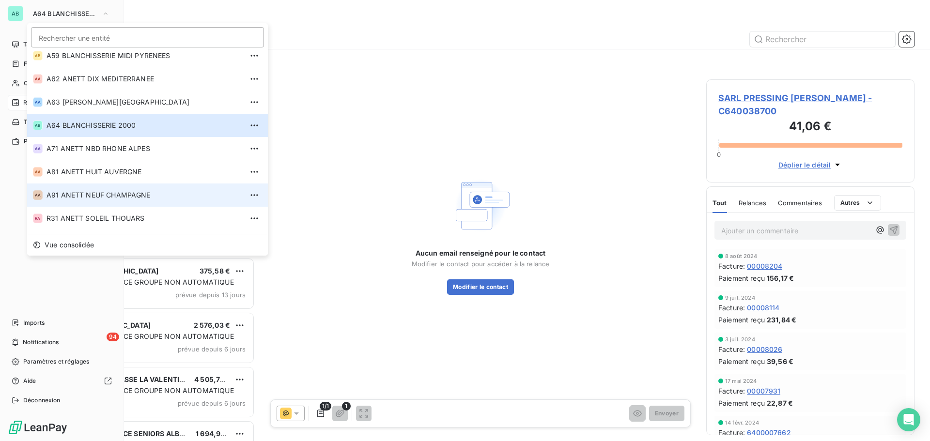
click at [75, 200] on span "A91 ANETT NEUF CHAMPAGNE" at bounding box center [145, 195] width 196 height 10
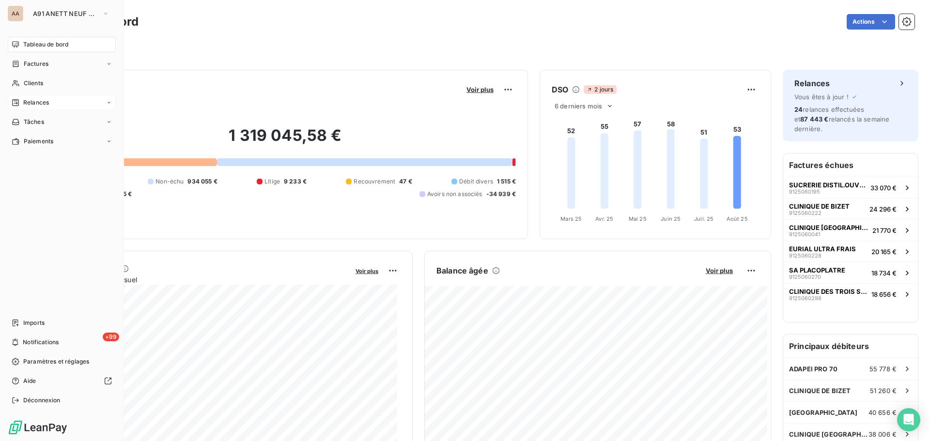
click at [59, 103] on div "Relances" at bounding box center [62, 103] width 108 height 16
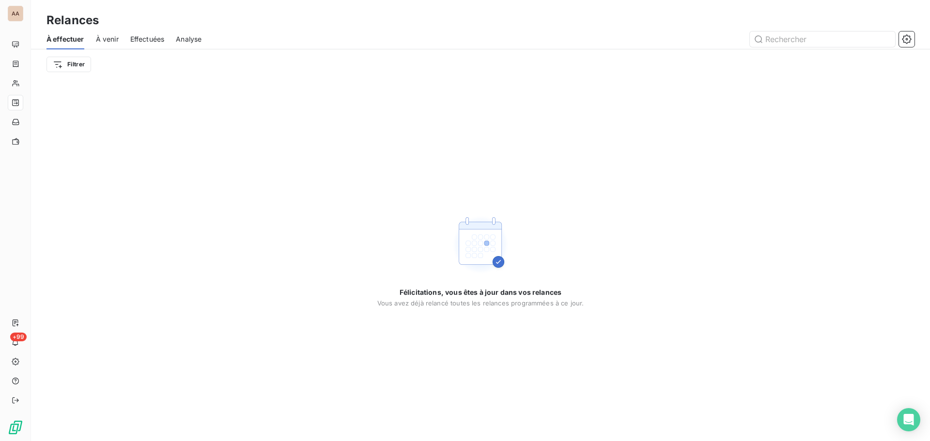
click at [98, 39] on span "À venir" at bounding box center [107, 39] width 23 height 10
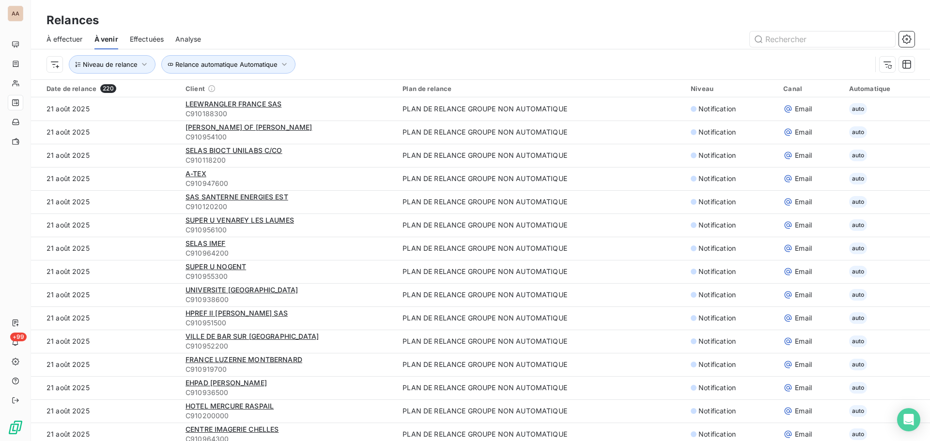
click at [145, 38] on span "Effectuées" at bounding box center [147, 39] width 34 height 10
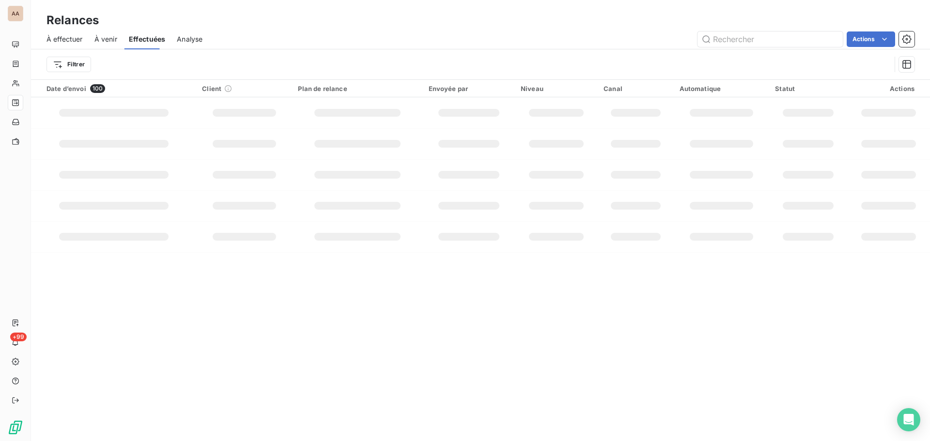
click at [74, 39] on span "À effectuer" at bounding box center [65, 39] width 36 height 10
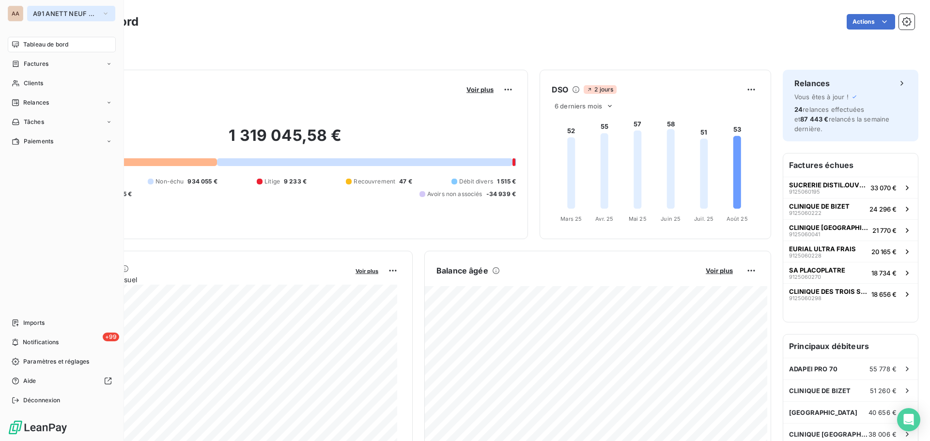
click at [75, 19] on button "A91 ANETT NEUF CHAMPAGNE" at bounding box center [71, 14] width 88 height 16
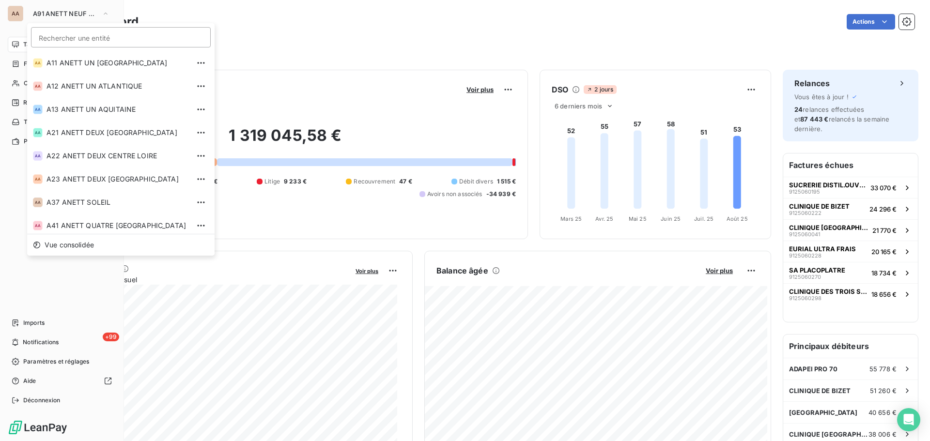
scroll to position [236, 0]
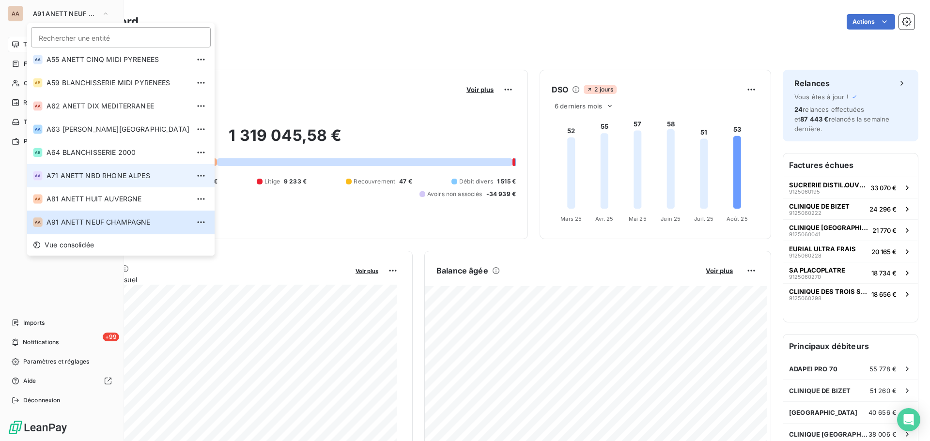
click at [96, 164] on li "AA A71 ANETT NBD RHONE ALPES" at bounding box center [121, 175] width 188 height 23
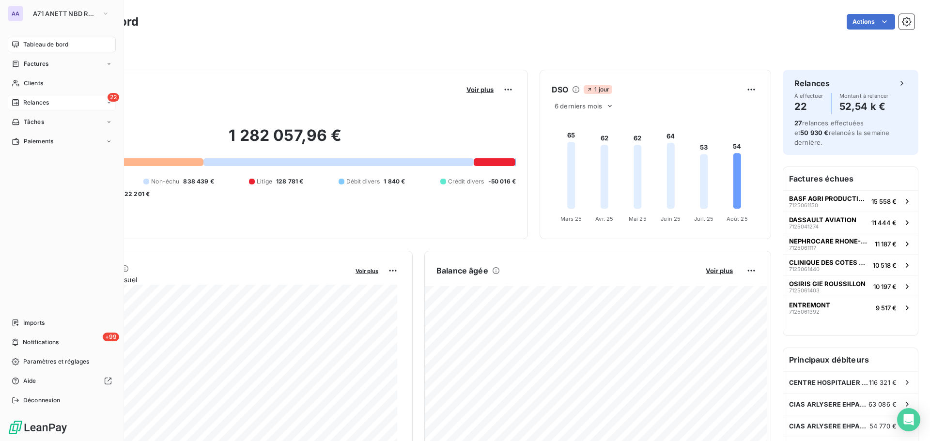
click at [31, 103] on span "Relances" at bounding box center [36, 102] width 26 height 9
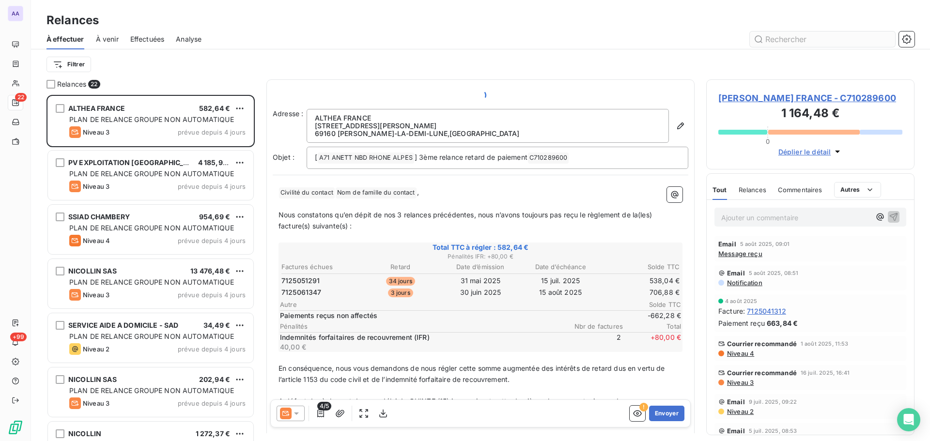
scroll to position [339, 201]
click at [772, 37] on input "text" at bounding box center [822, 39] width 145 height 16
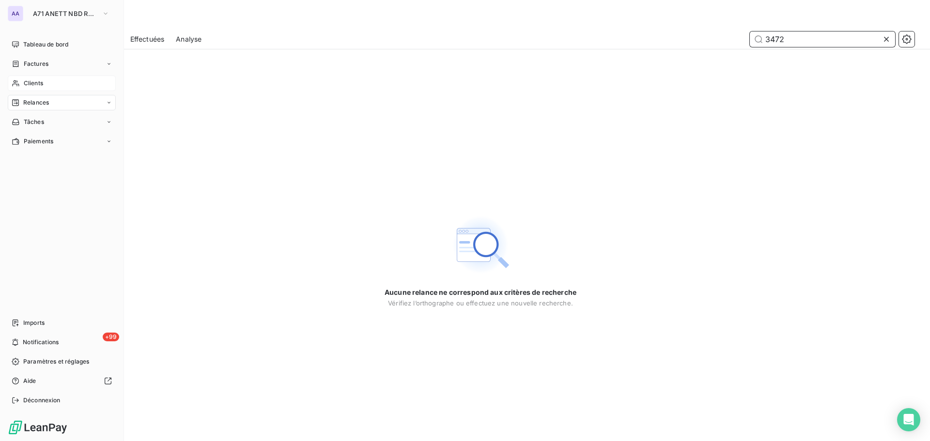
type input "3472"
click at [31, 81] on span "Clients" at bounding box center [33, 83] width 19 height 9
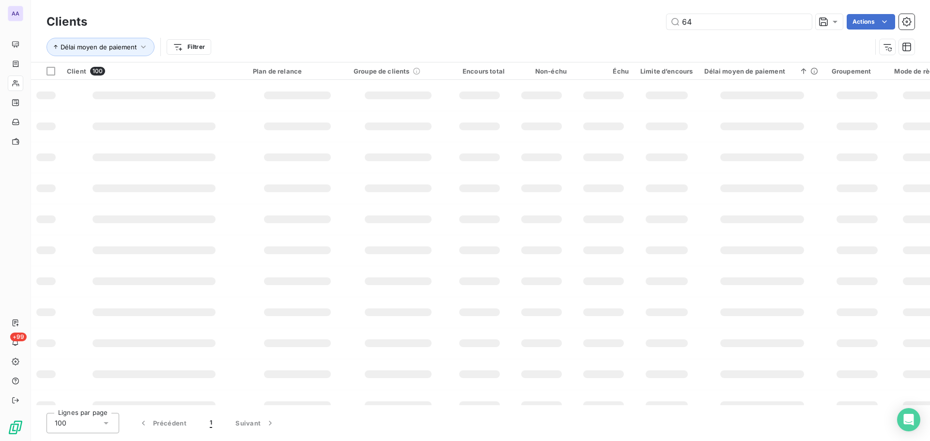
type input "6"
click at [710, 29] on input "34734" at bounding box center [739, 22] width 145 height 16
click at [701, 22] on input "34734" at bounding box center [739, 22] width 145 height 16
click at [682, 23] on input "347334724" at bounding box center [739, 22] width 145 height 16
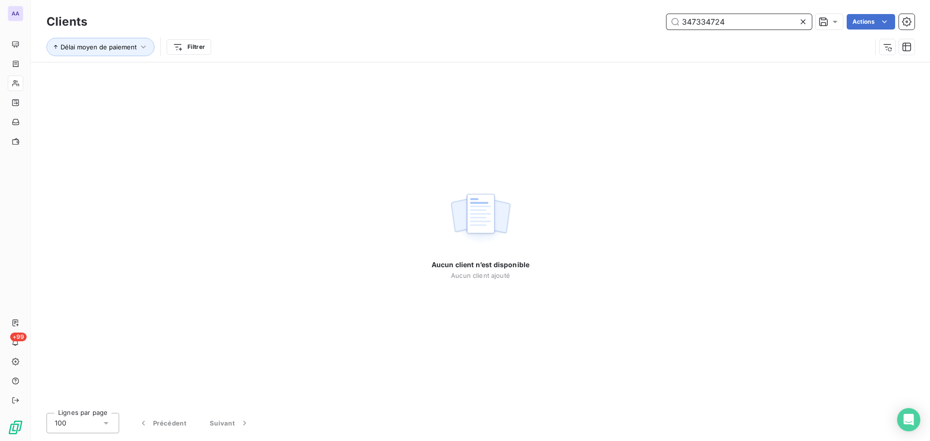
drag, startPoint x: 728, startPoint y: 19, endPoint x: 665, endPoint y: 33, distance: 64.5
click at [665, 33] on div "Clients 347334724 Actions Délai moyen de paiement Filtrer" at bounding box center [481, 37] width 868 height 50
click at [464, 72] on div "Aucun client n’est disponible Aucun client ajouté" at bounding box center [481, 234] width 98 height 343
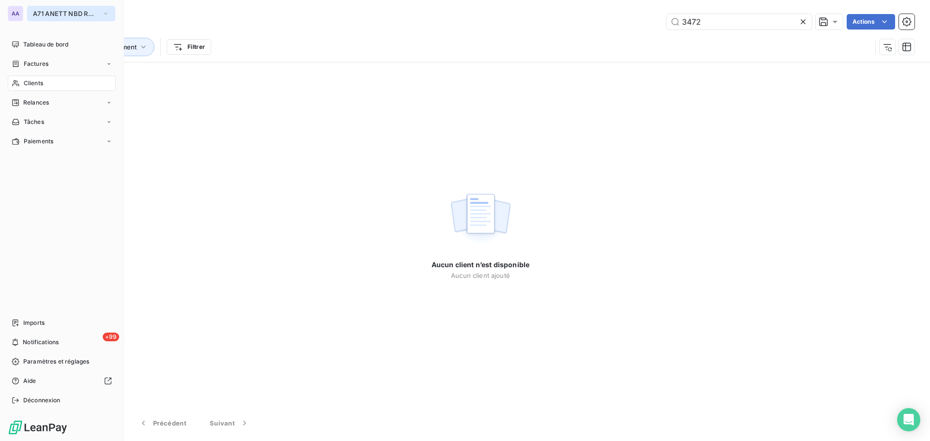
click at [57, 16] on span "A71 ANETT NBD RHONE ALPES" at bounding box center [65, 14] width 65 height 8
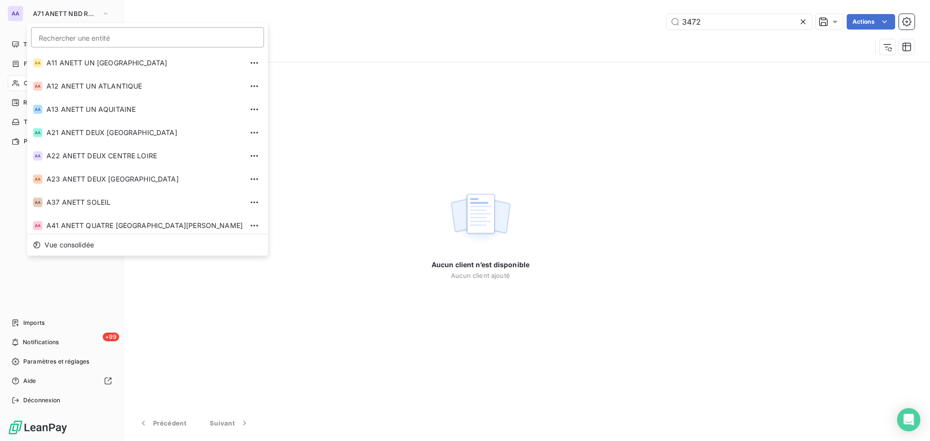
scroll to position [189, 0]
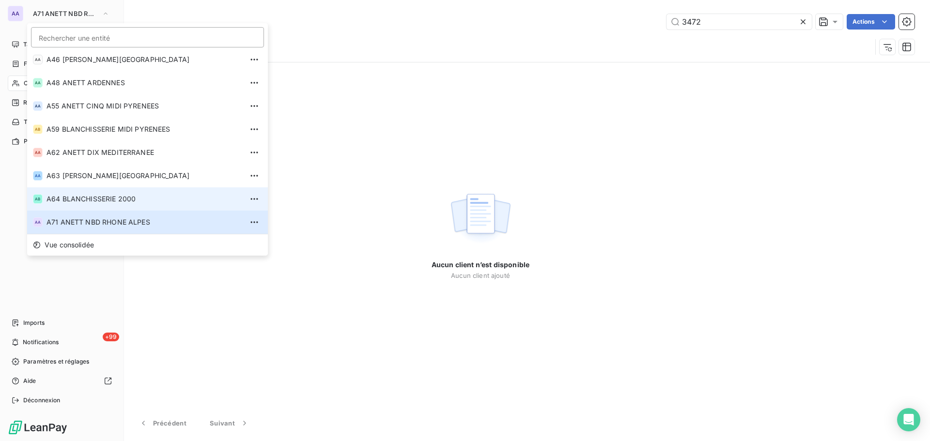
click at [75, 195] on span "A64 BLANCHISSERIE 2000" at bounding box center [145, 199] width 196 height 10
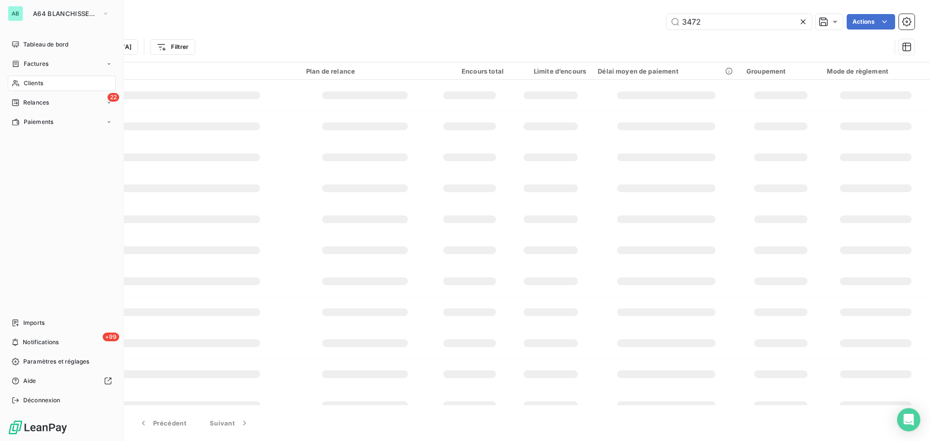
type input "c6400488"
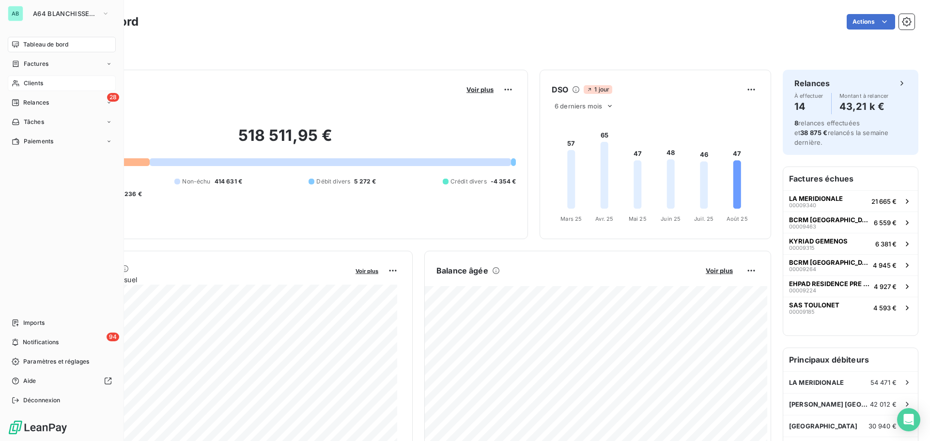
click at [28, 86] on span "Clients" at bounding box center [33, 83] width 19 height 9
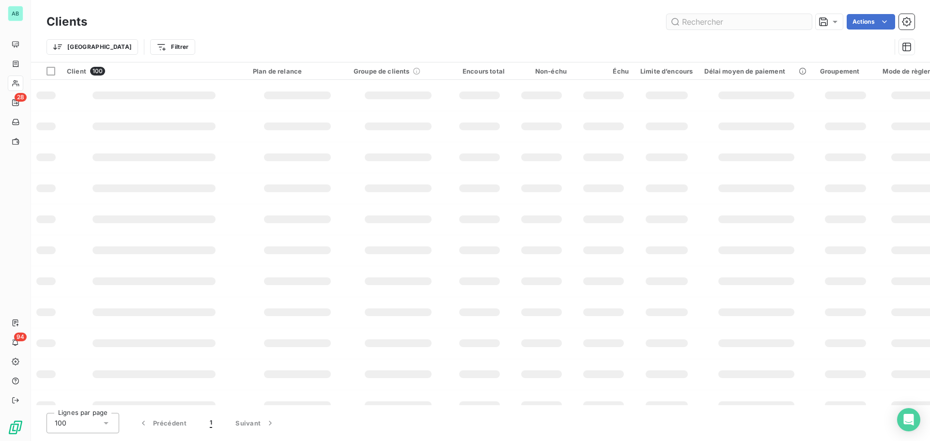
click at [695, 23] on input "text" at bounding box center [739, 22] width 145 height 16
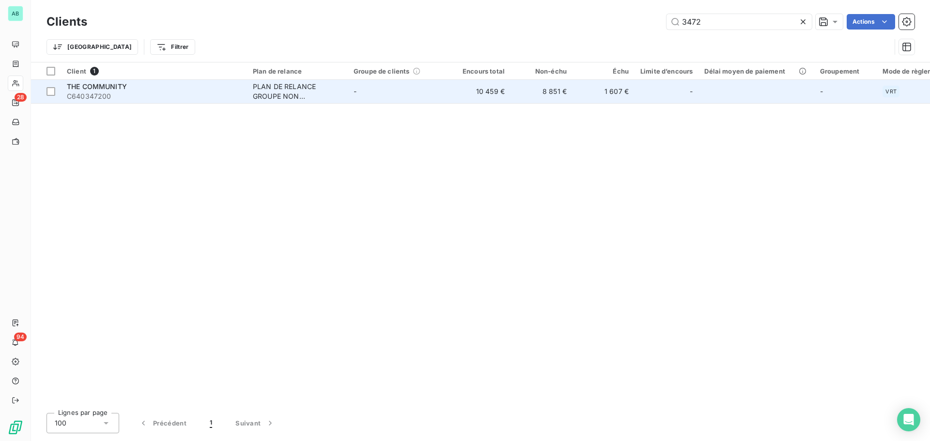
type input "3472"
click at [427, 98] on td "-" at bounding box center [398, 91] width 101 height 23
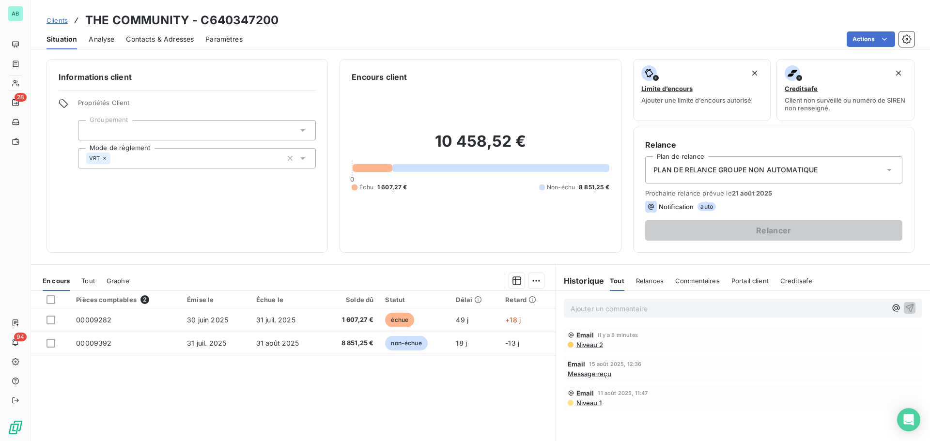
click at [587, 312] on p "Ajouter un commentaire ﻿" at bounding box center [729, 309] width 316 height 12
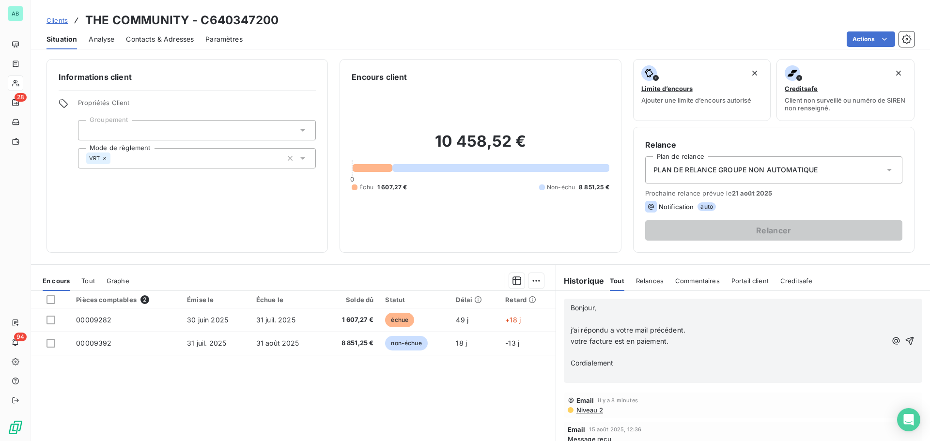
click at [572, 372] on p "﻿" at bounding box center [729, 374] width 316 height 11
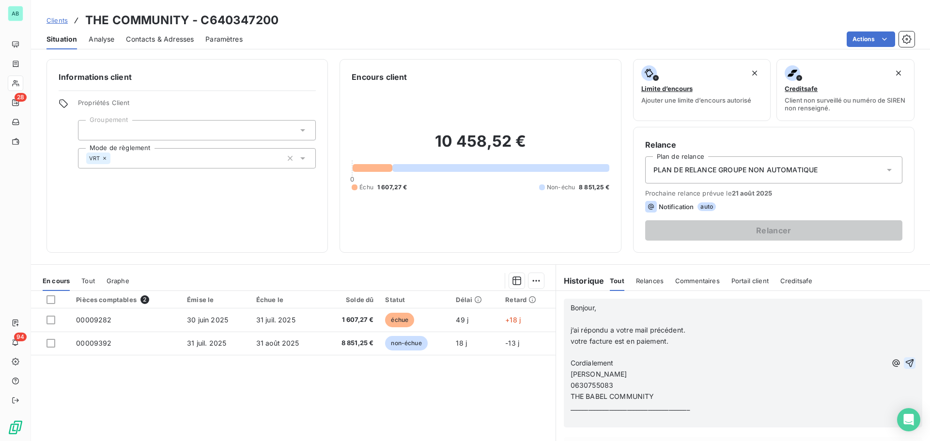
click at [905, 360] on icon "button" at bounding box center [910, 364] width 10 height 10
